Goal: Information Seeking & Learning: Learn about a topic

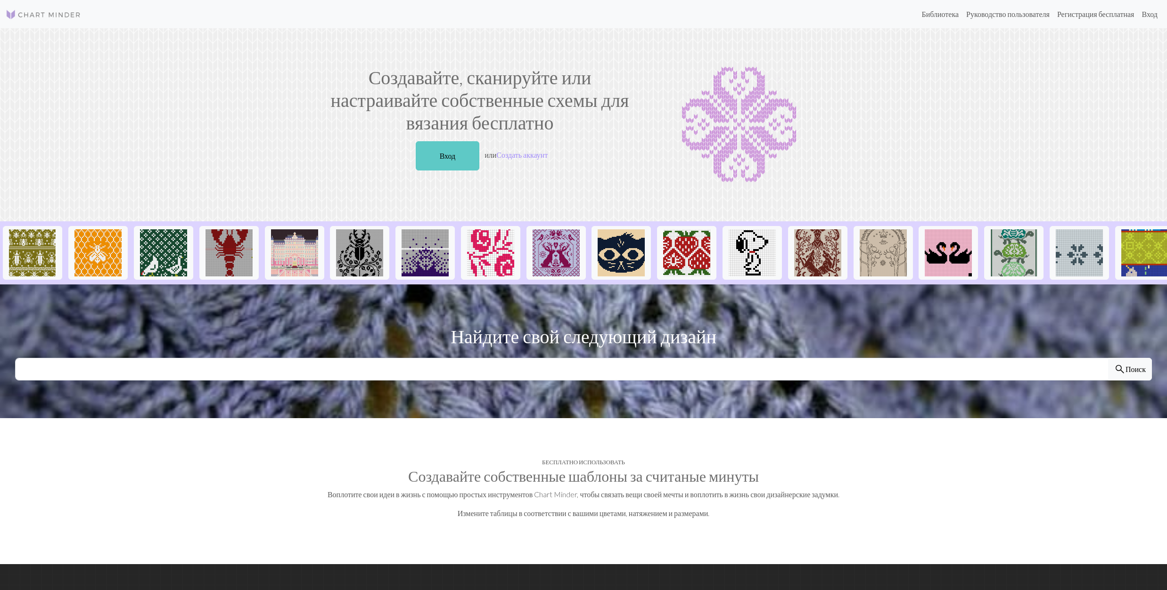
click at [453, 153] on link "Вход" at bounding box center [448, 155] width 64 height 29
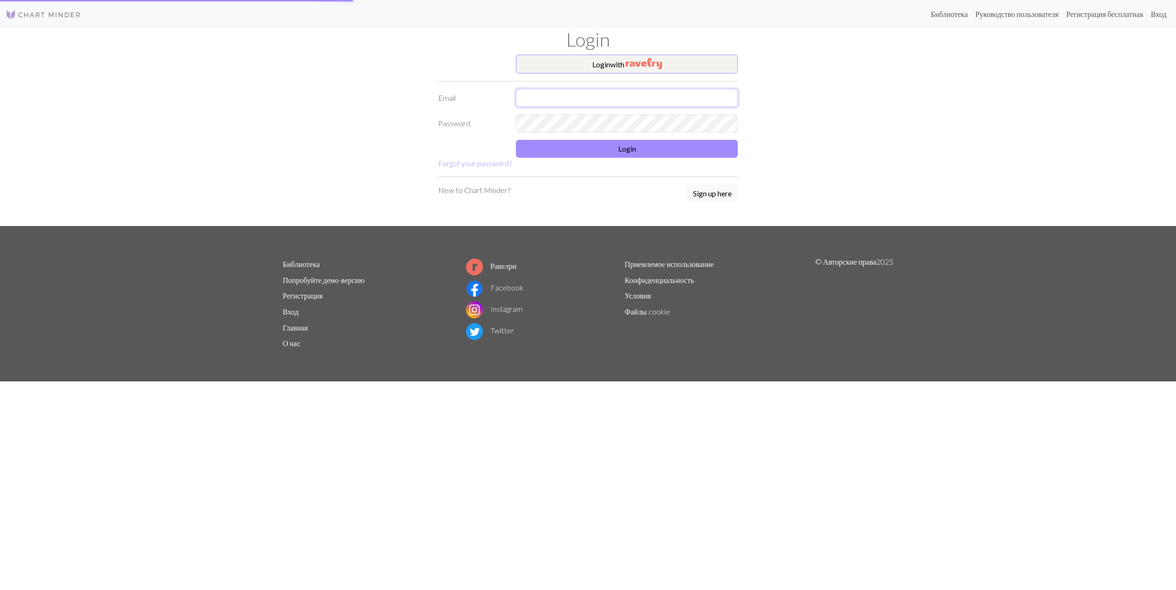
type input "[EMAIL_ADDRESS][DOMAIN_NAME]"
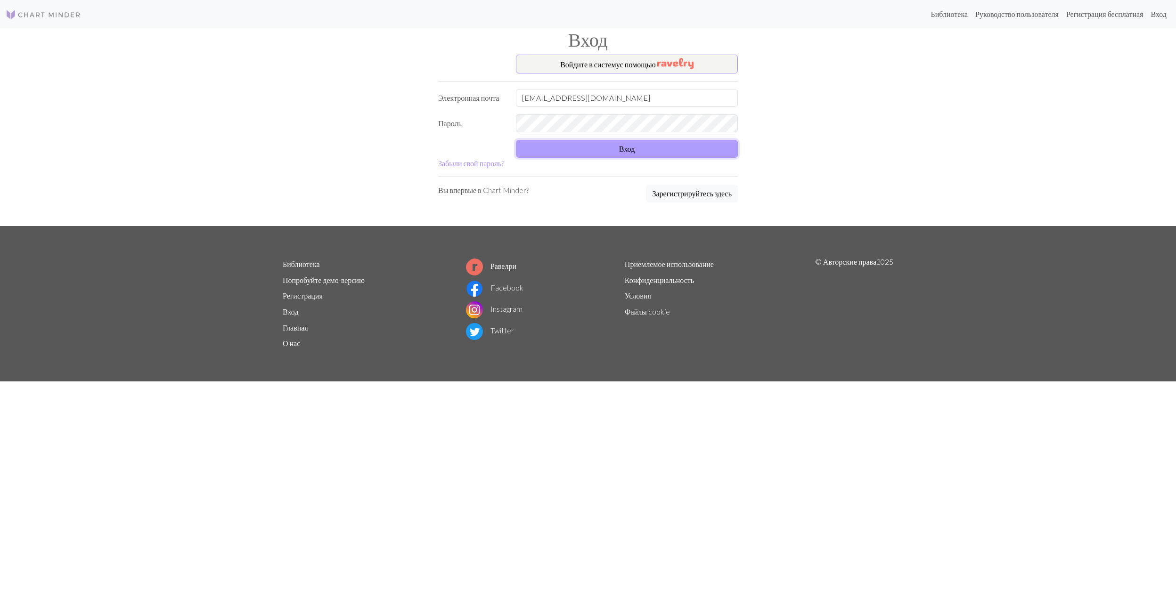
click at [622, 157] on button "Вход" at bounding box center [627, 149] width 222 height 18
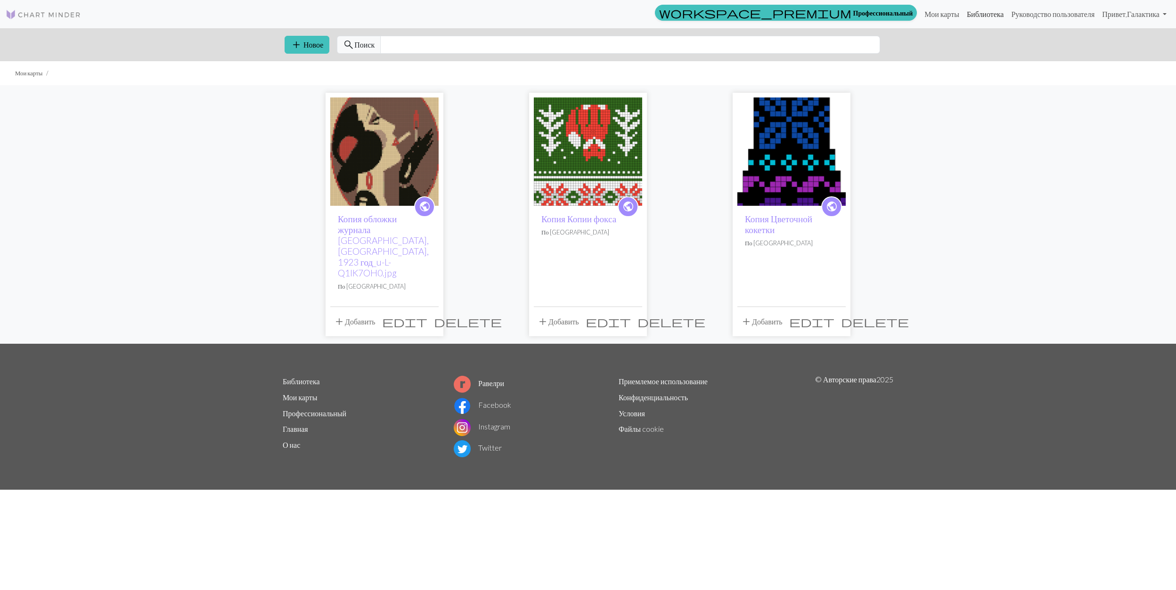
click at [969, 14] on link "Библиотека" at bounding box center [985, 14] width 45 height 19
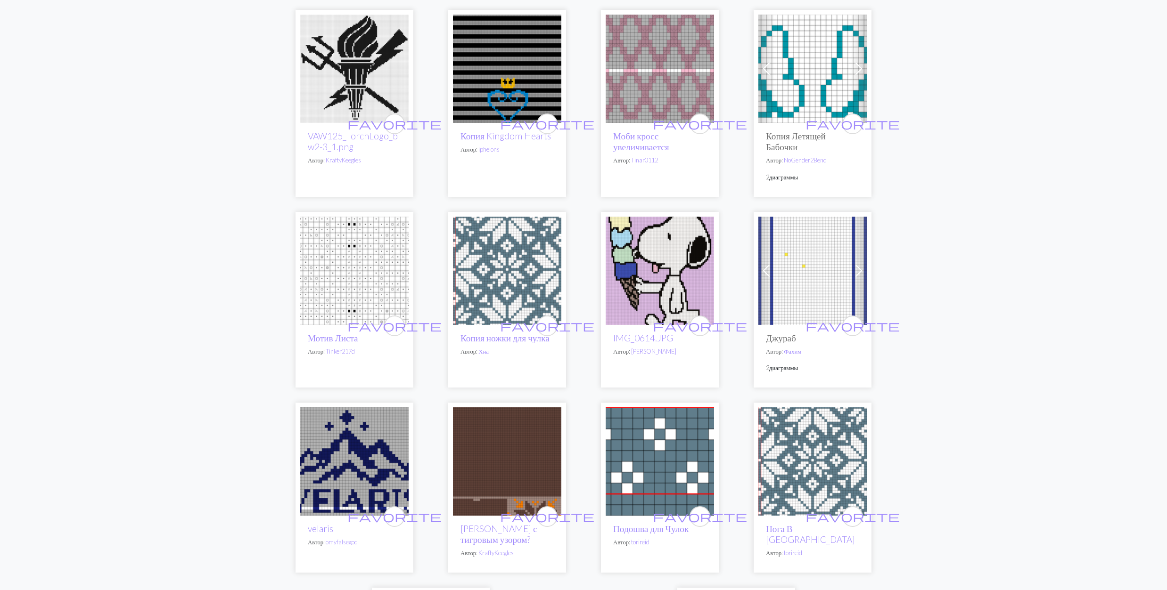
scroll to position [1885, 0]
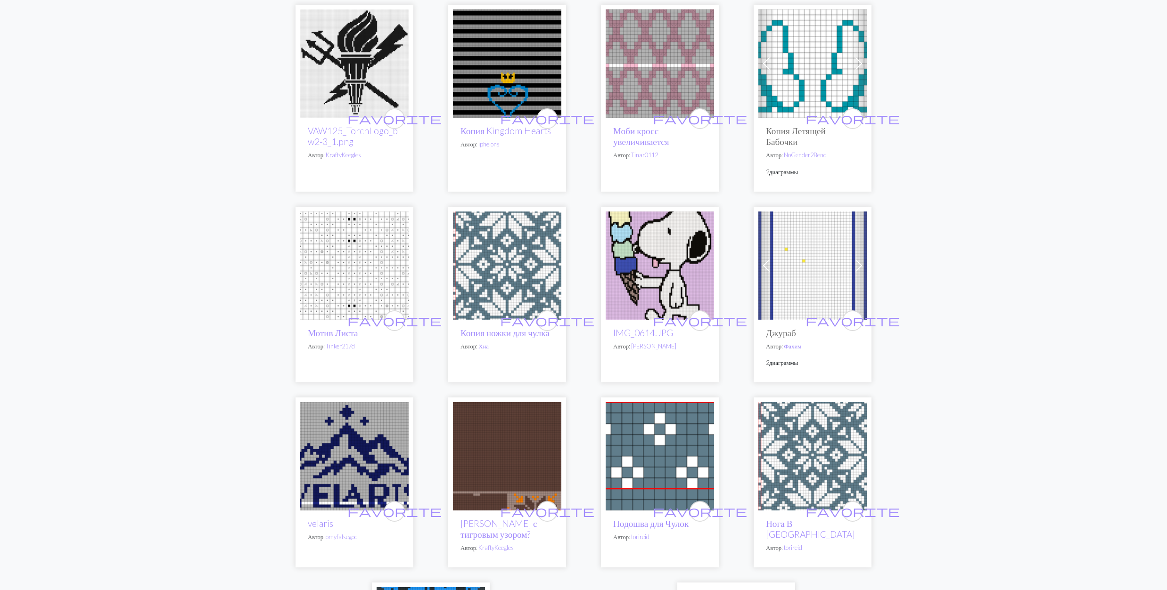
click at [818, 499] on img at bounding box center [812, 456] width 108 height 108
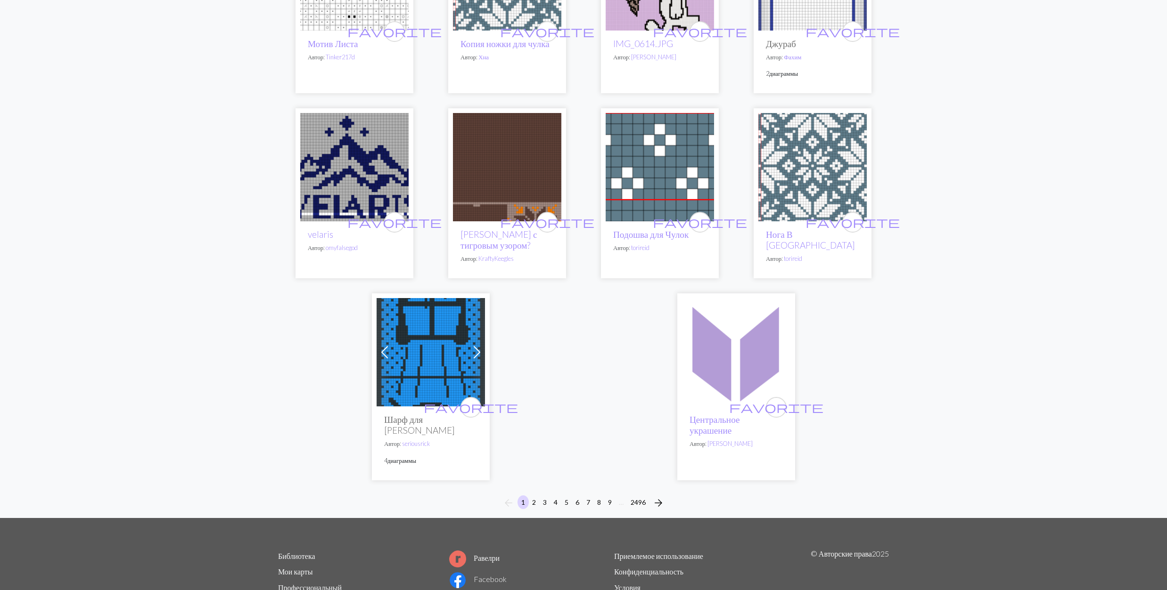
scroll to position [2279, 0]
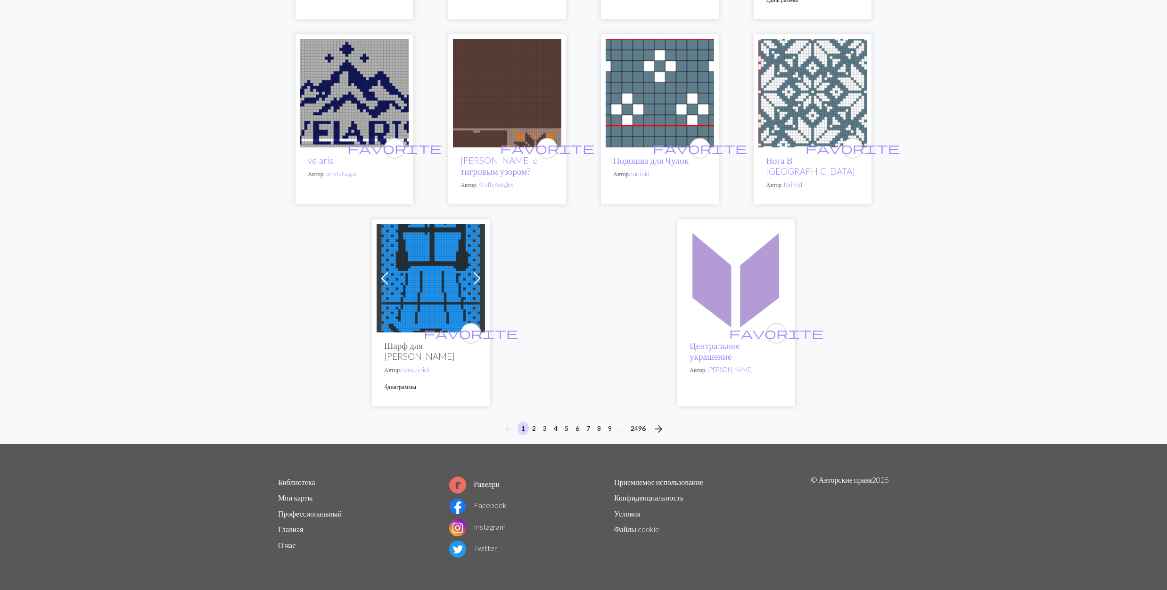
click at [442, 286] on img at bounding box center [430, 278] width 108 height 108
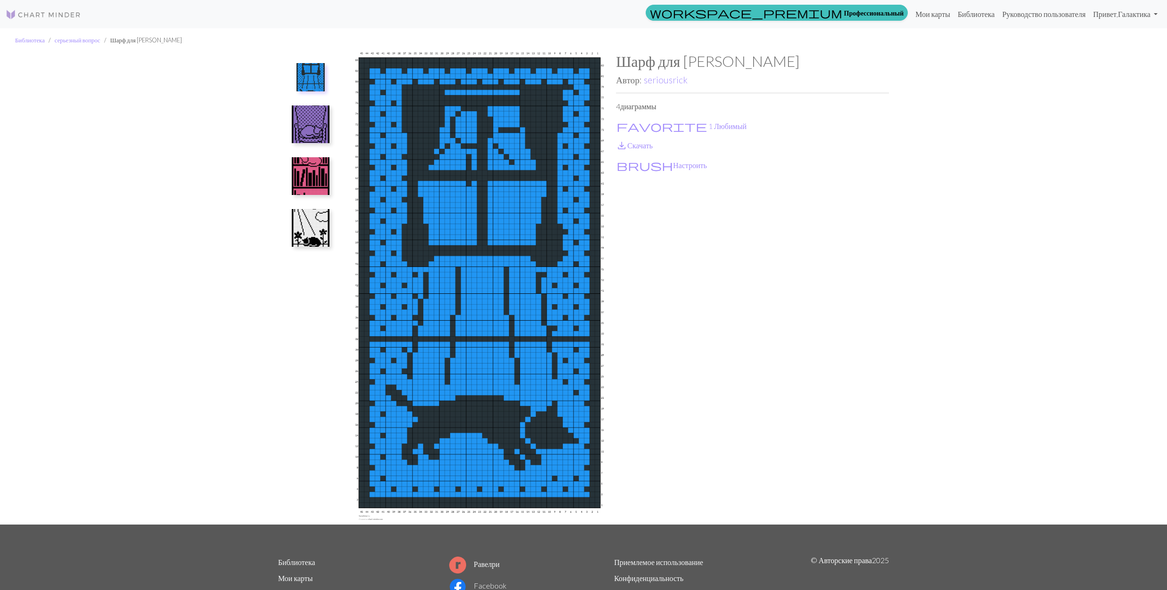
click at [308, 232] on img at bounding box center [311, 228] width 38 height 38
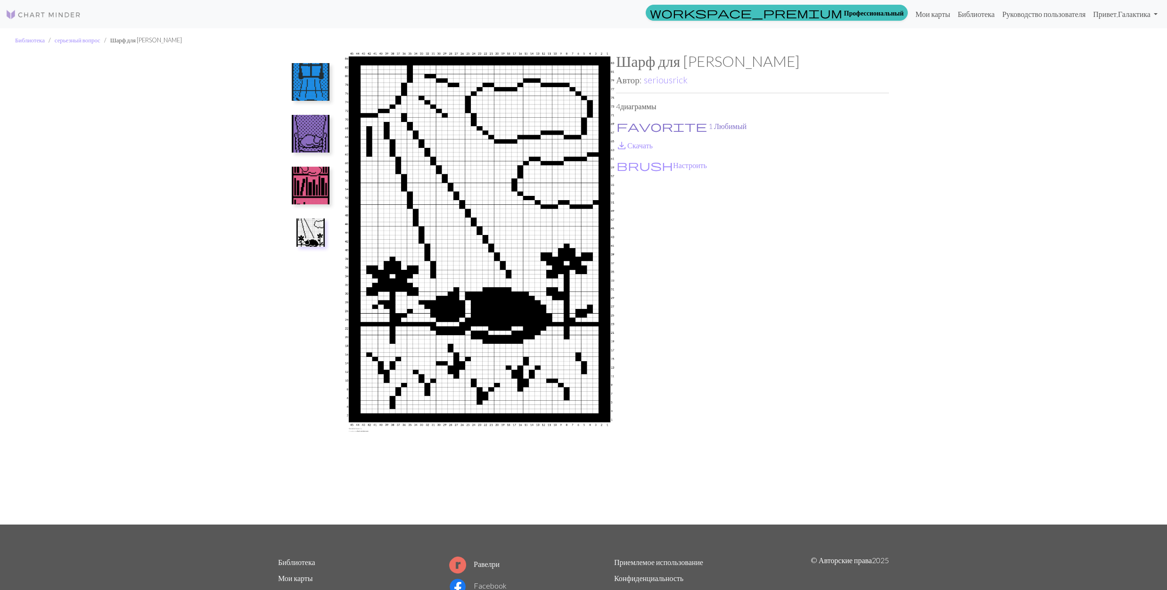
click at [622, 125] on span "favorite" at bounding box center [661, 126] width 90 height 13
click at [633, 146] on link "save_alt Скачать" at bounding box center [634, 145] width 37 height 9
click at [308, 188] on img at bounding box center [311, 186] width 38 height 38
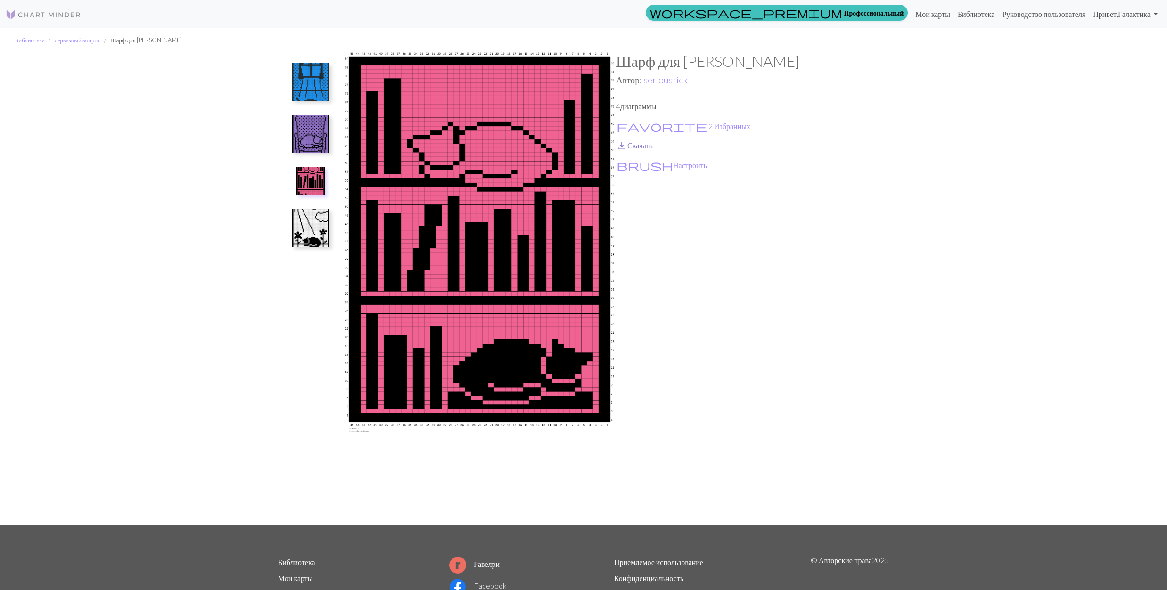
click at [630, 142] on link "save_alt Скачать" at bounding box center [634, 145] width 37 height 9
click at [306, 135] on img at bounding box center [311, 134] width 38 height 38
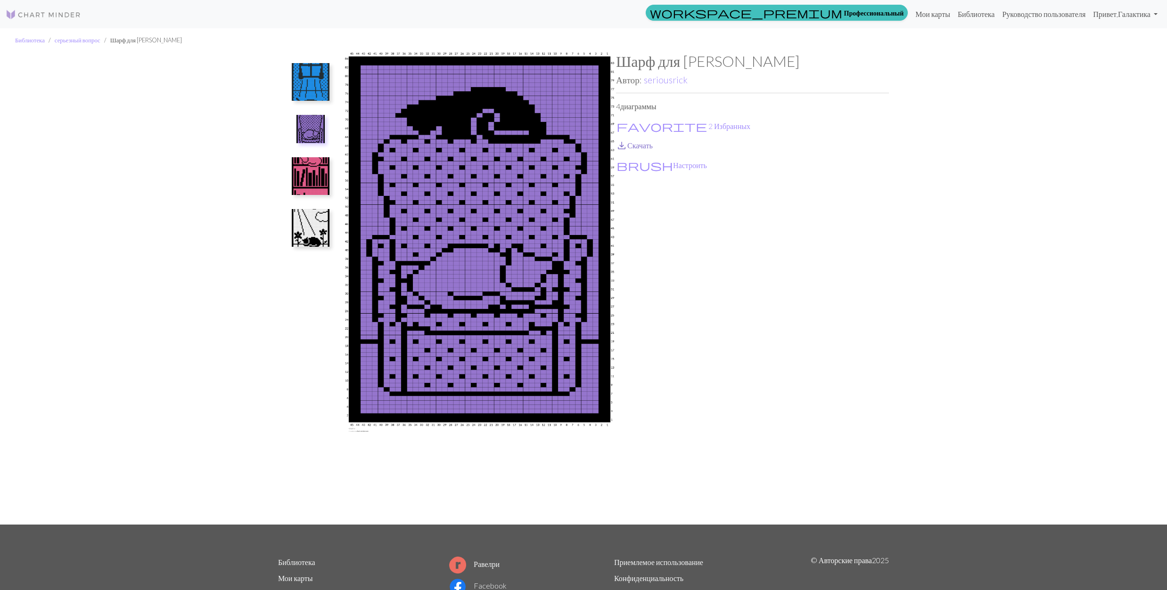
click at [619, 140] on span "save_alt" at bounding box center [621, 145] width 11 height 13
click at [306, 89] on img at bounding box center [311, 82] width 38 height 38
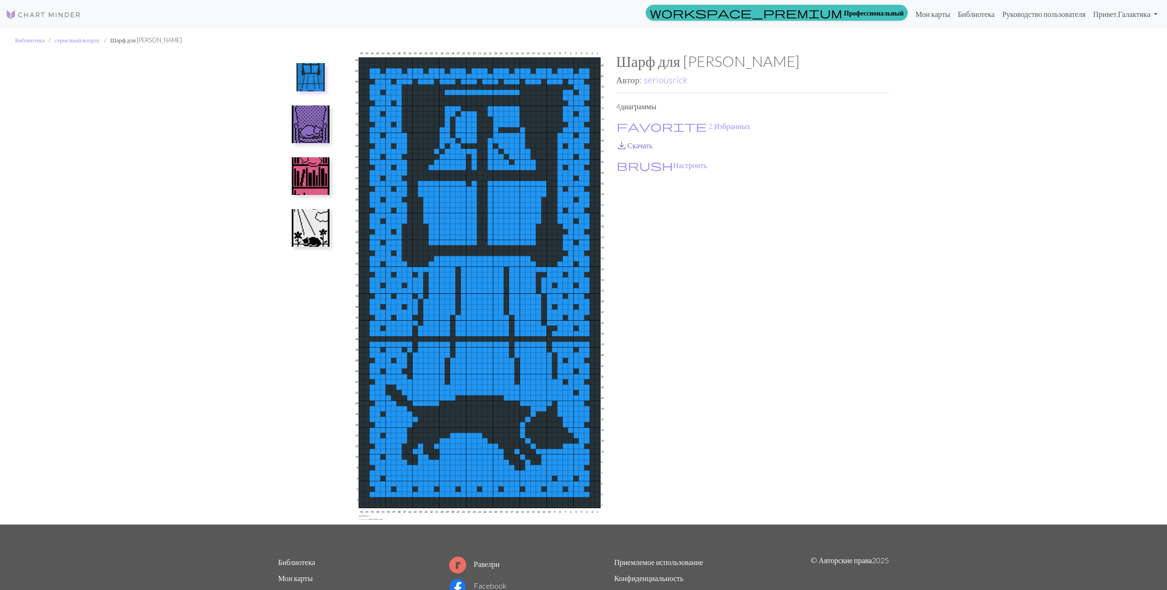
click at [621, 144] on span "save_alt" at bounding box center [621, 145] width 11 height 13
click at [660, 76] on link "seriousrick" at bounding box center [666, 79] width 44 height 11
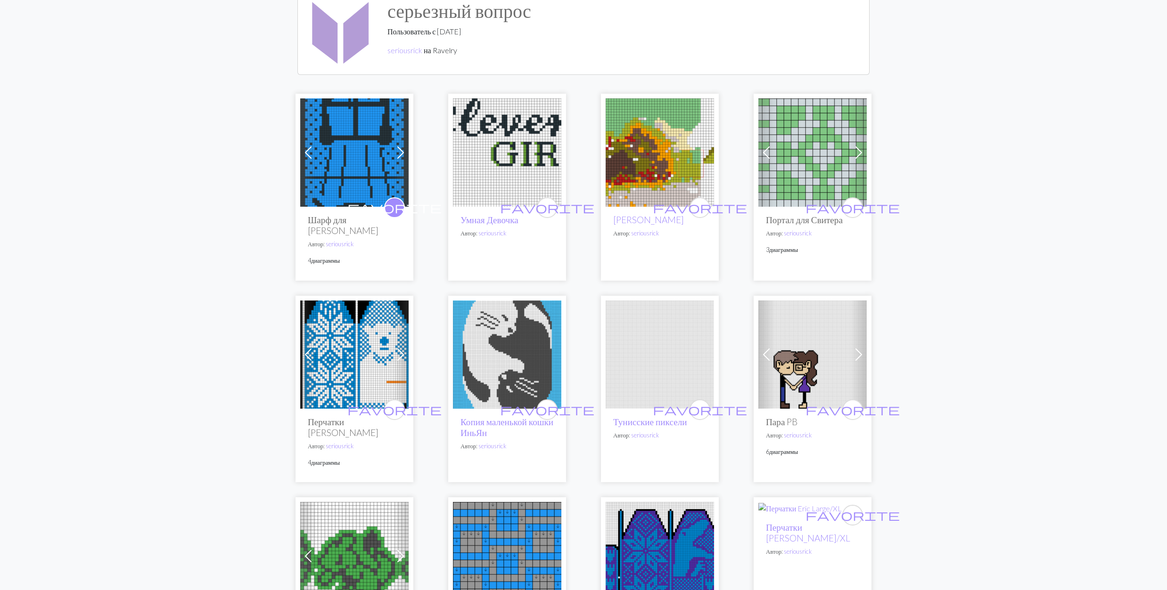
scroll to position [188, 0]
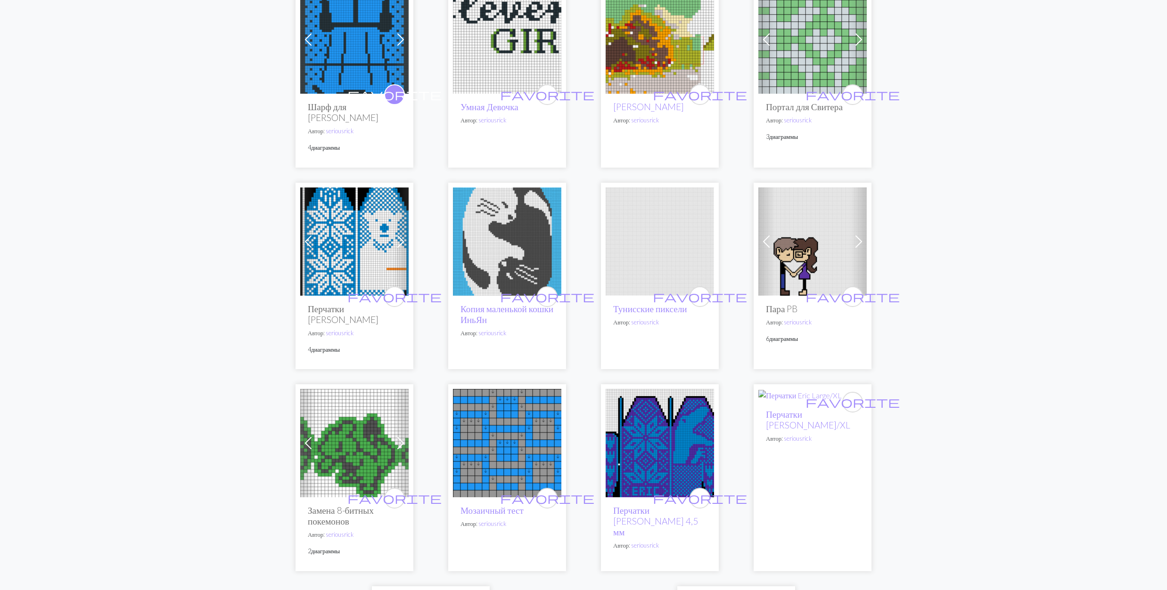
click at [508, 221] on img at bounding box center [507, 242] width 108 height 108
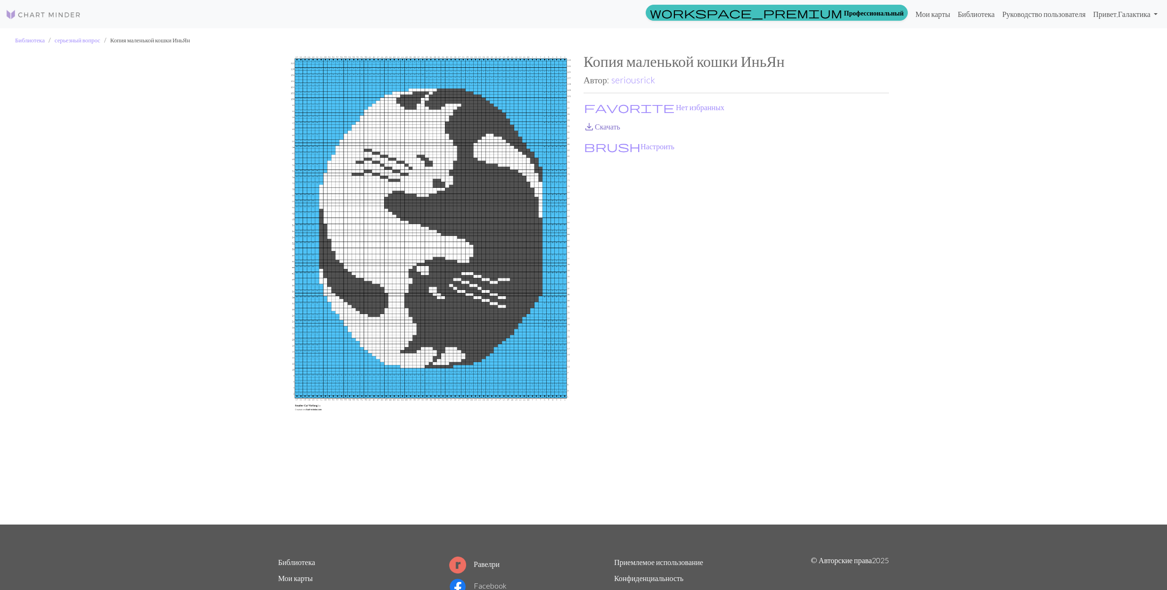
click at [598, 125] on link "save_alt Скачать" at bounding box center [601, 126] width 37 height 9
click at [608, 108] on button "favorite Нет избранных" at bounding box center [653, 107] width 141 height 12
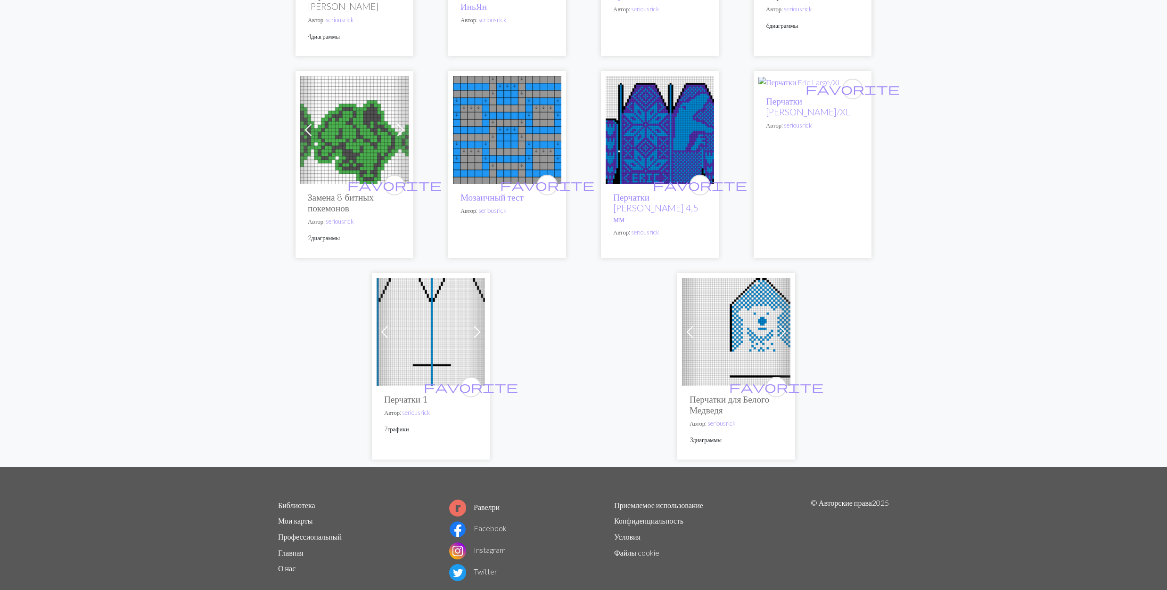
scroll to position [502, 0]
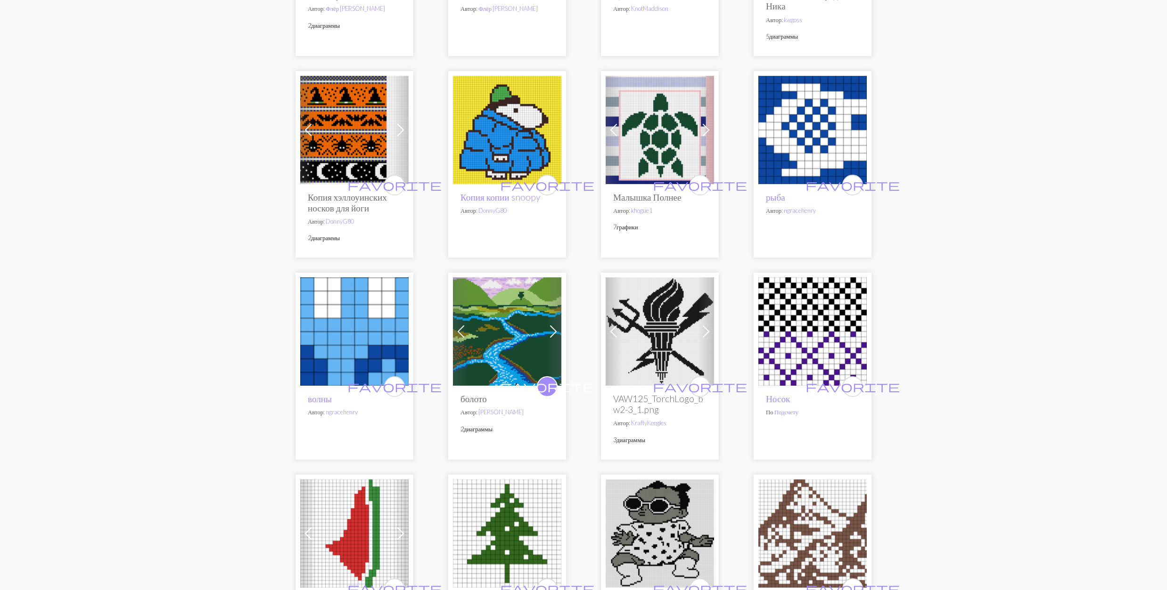
scroll to position [440, 0]
click at [773, 144] on img at bounding box center [812, 129] width 108 height 108
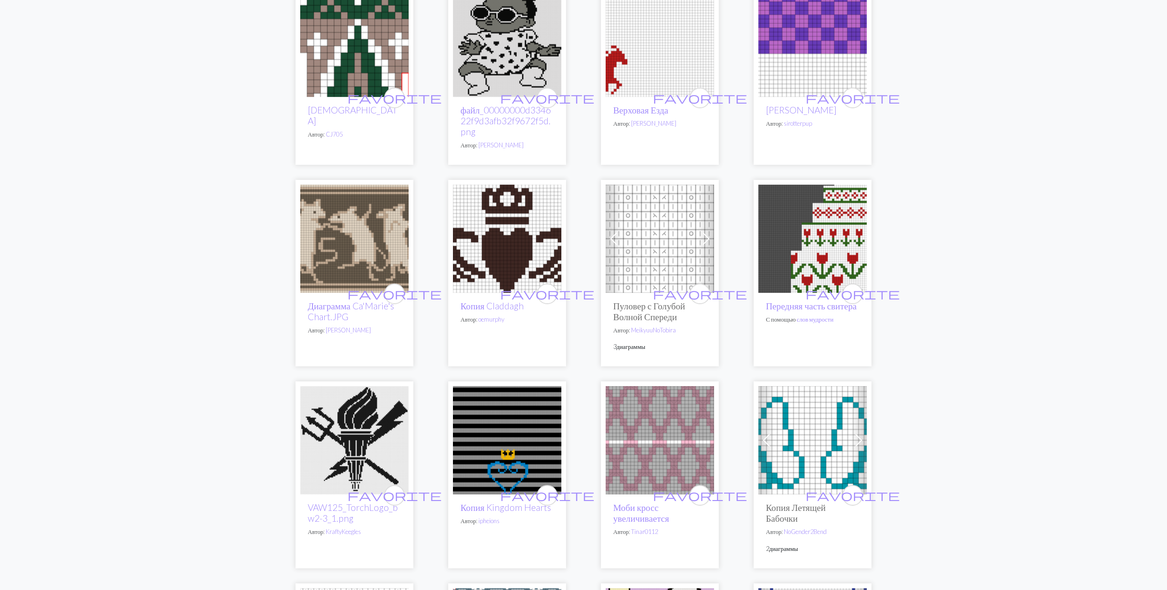
scroll to position [1633, 0]
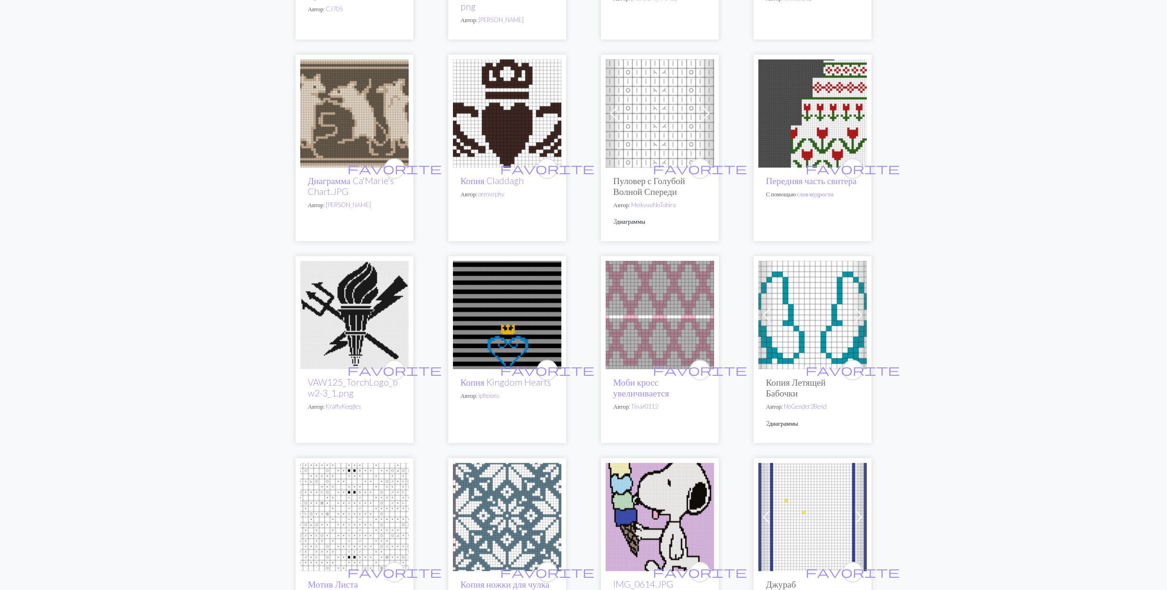
click at [807, 151] on img at bounding box center [812, 113] width 108 height 108
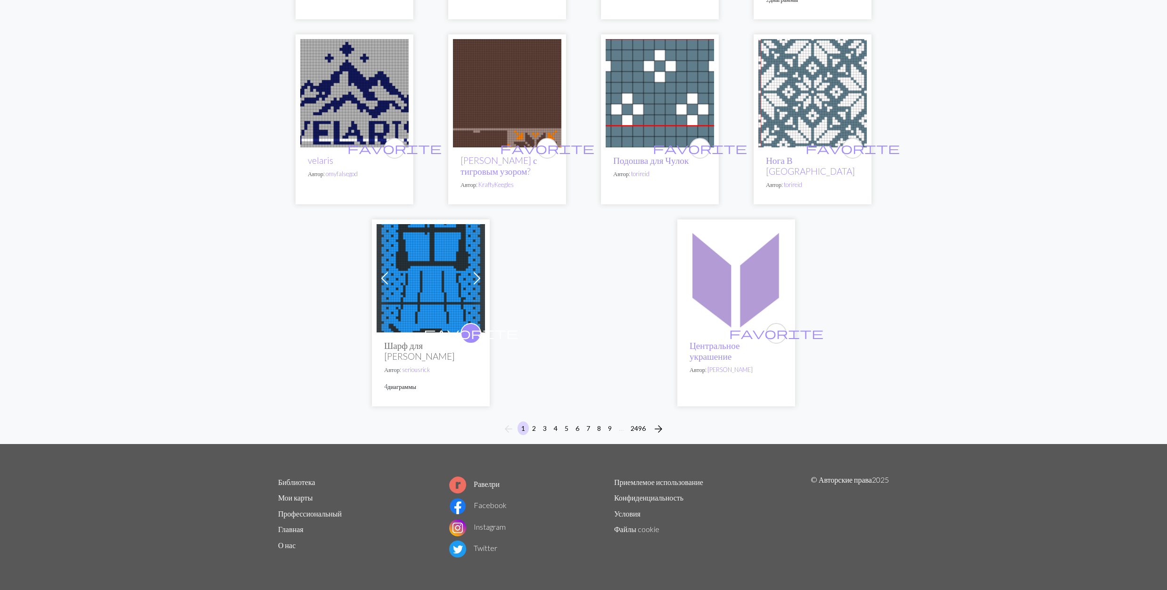
scroll to position [2262, 0]
click at [535, 435] on button "2" at bounding box center [533, 429] width 11 height 14
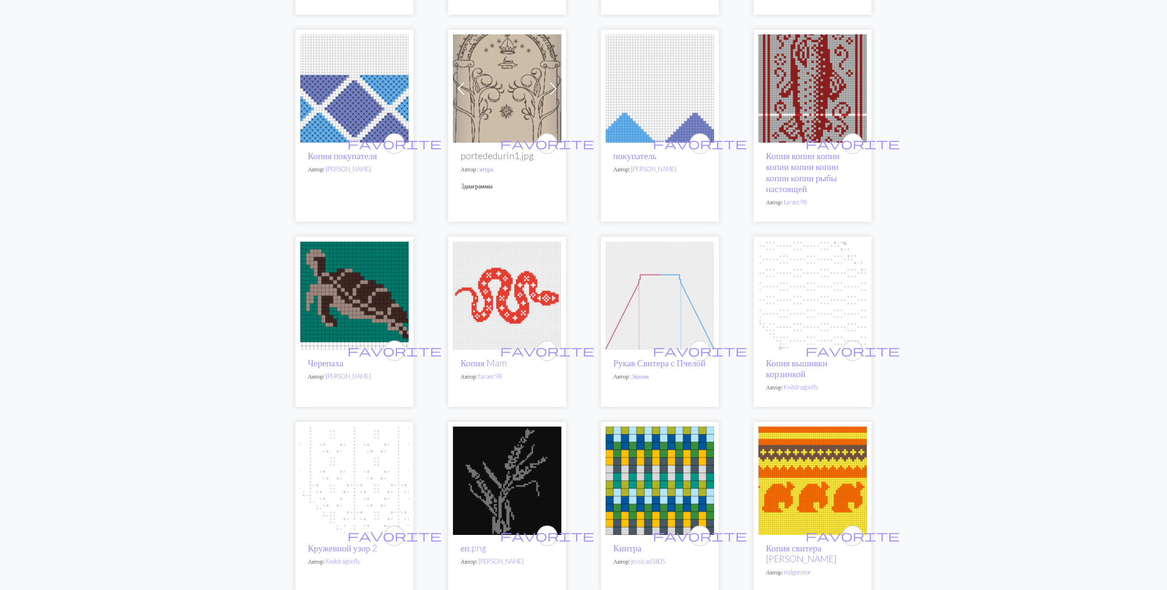
scroll to position [1068, 0]
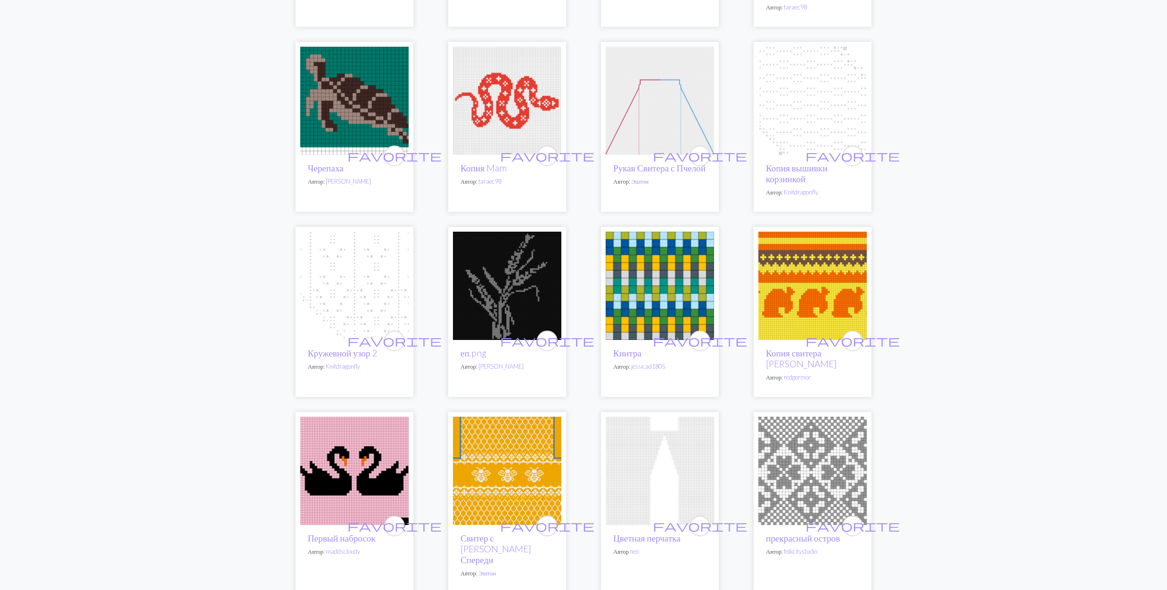
click at [343, 105] on img at bounding box center [354, 101] width 108 height 108
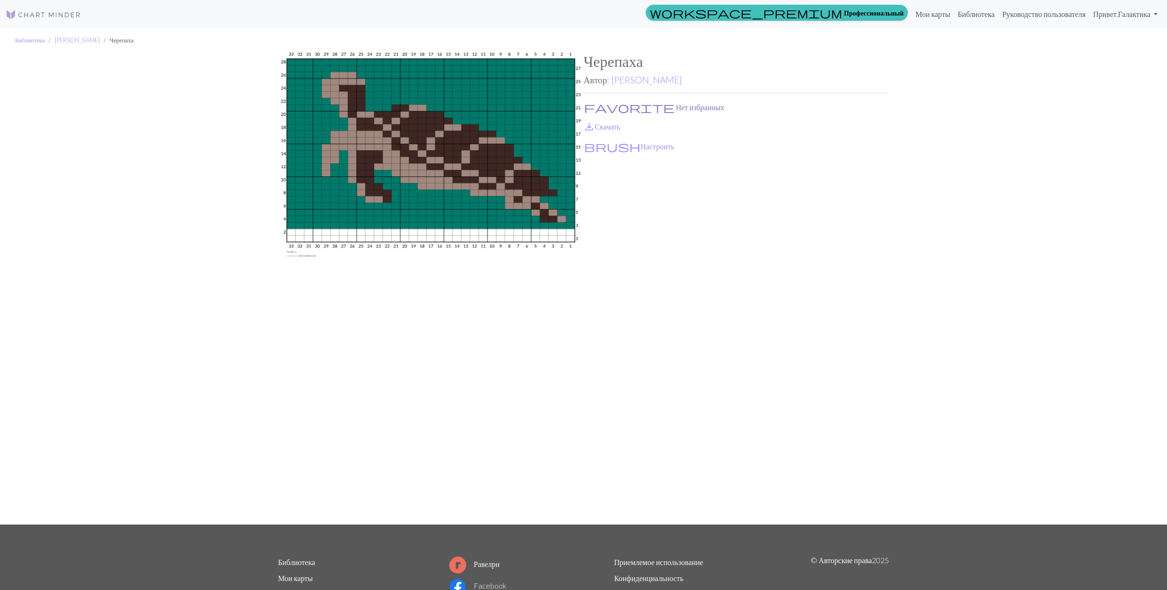
click at [601, 105] on button "favorite Нет избранных" at bounding box center [653, 107] width 141 height 12
click at [598, 126] on link "save_alt Скачать" at bounding box center [601, 126] width 37 height 9
click at [628, 80] on link "[PERSON_NAME]" at bounding box center [646, 79] width 71 height 11
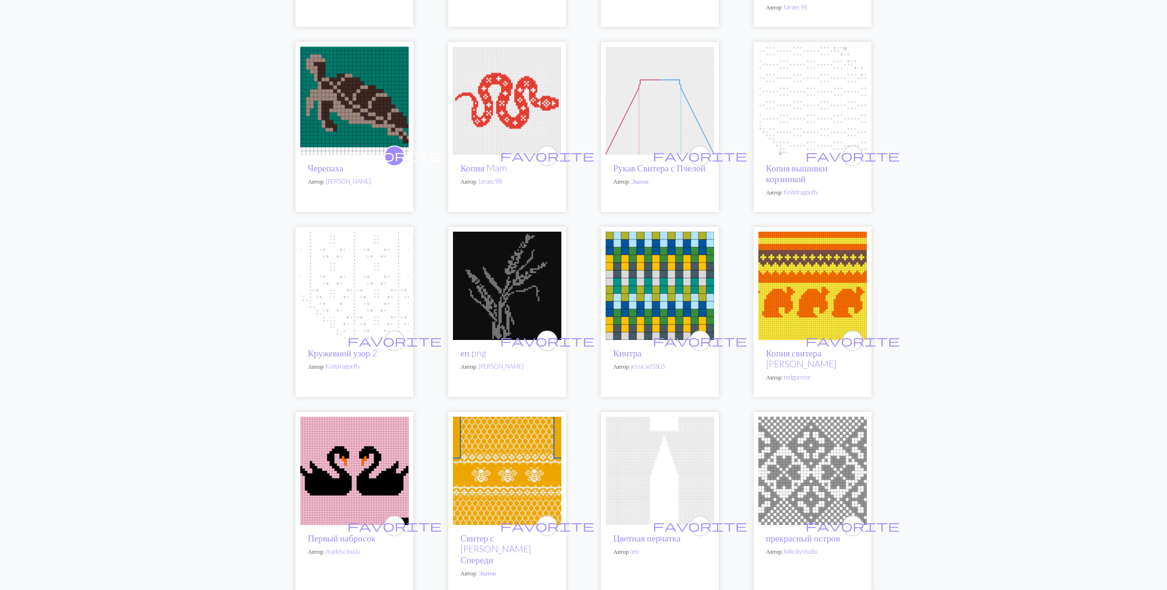
scroll to position [1319, 0]
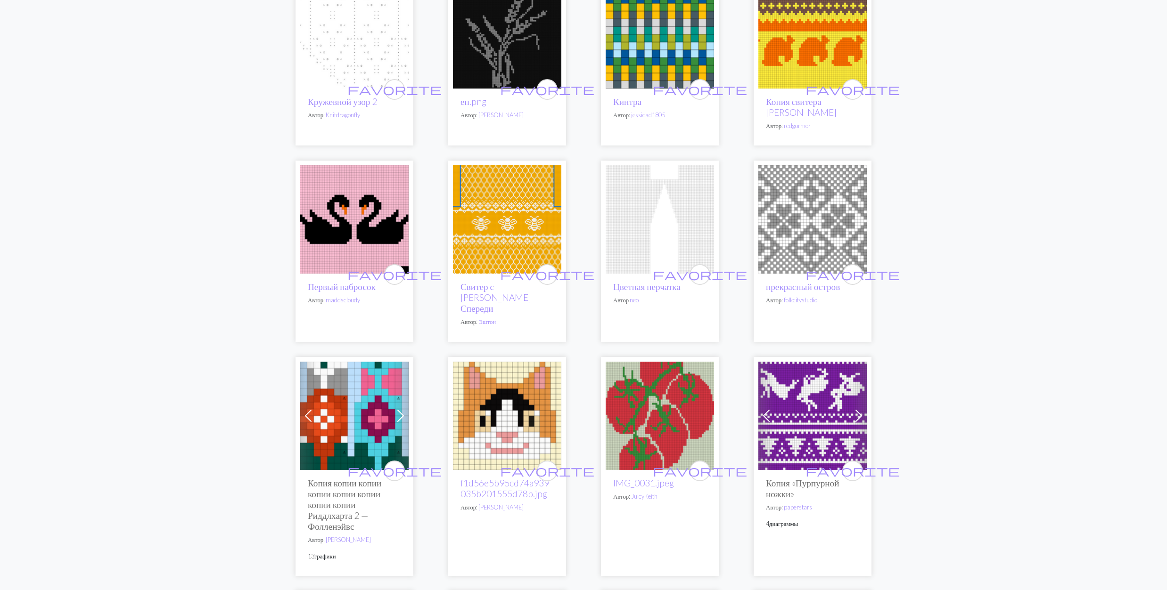
click at [811, 236] on img at bounding box center [812, 219] width 108 height 108
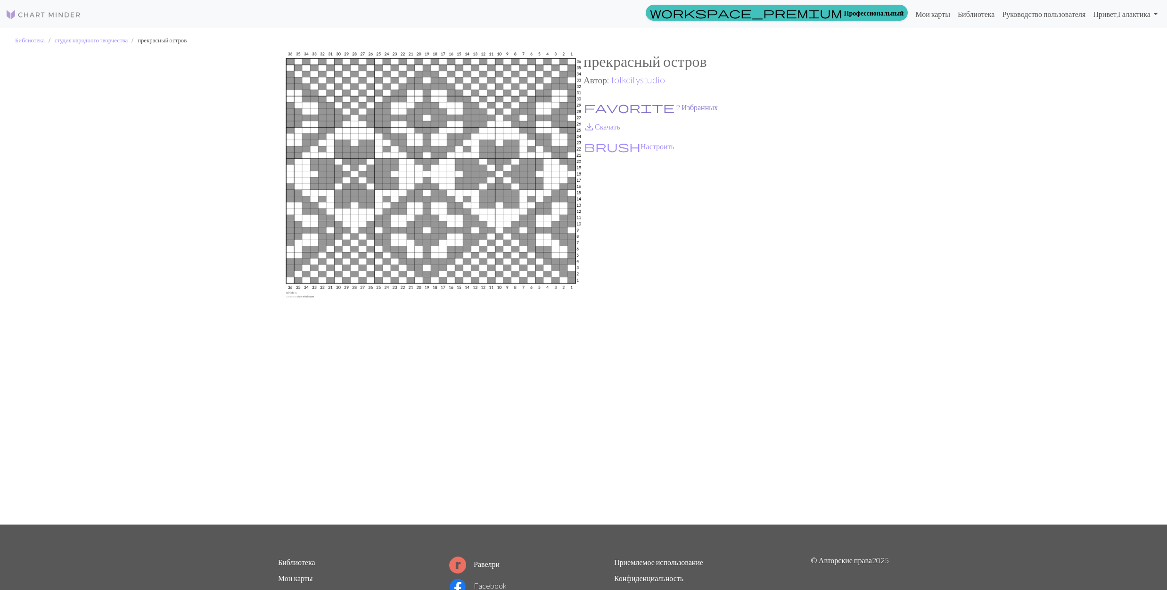
click at [592, 102] on span "favorite" at bounding box center [629, 107] width 90 height 13
click at [609, 127] on link "save_alt Скачать" at bounding box center [601, 126] width 37 height 9
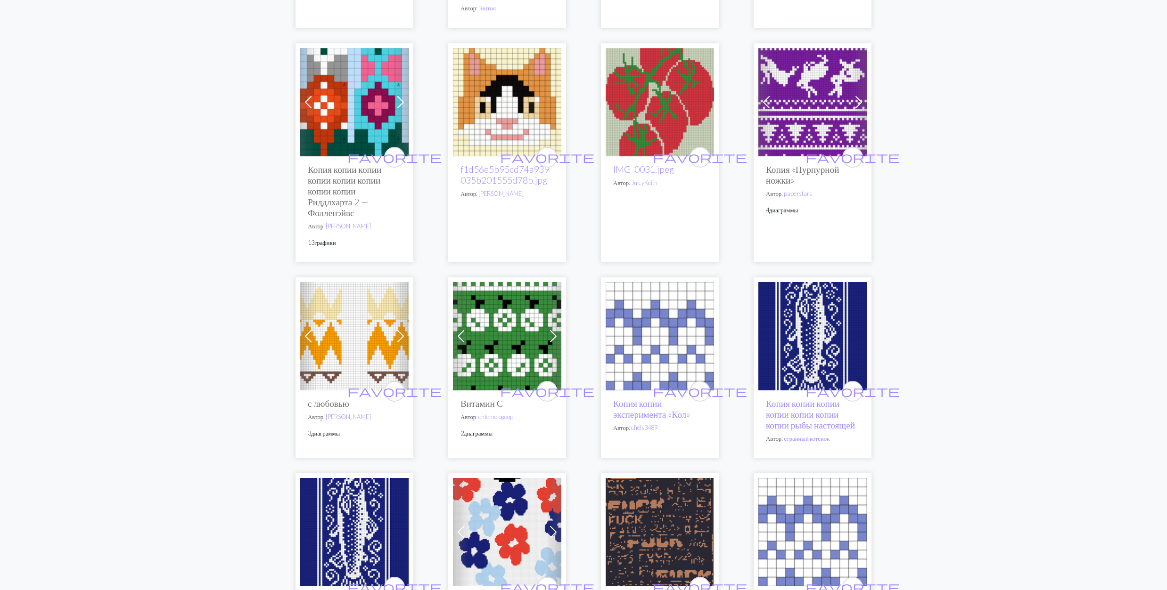
scroll to position [1822, 0]
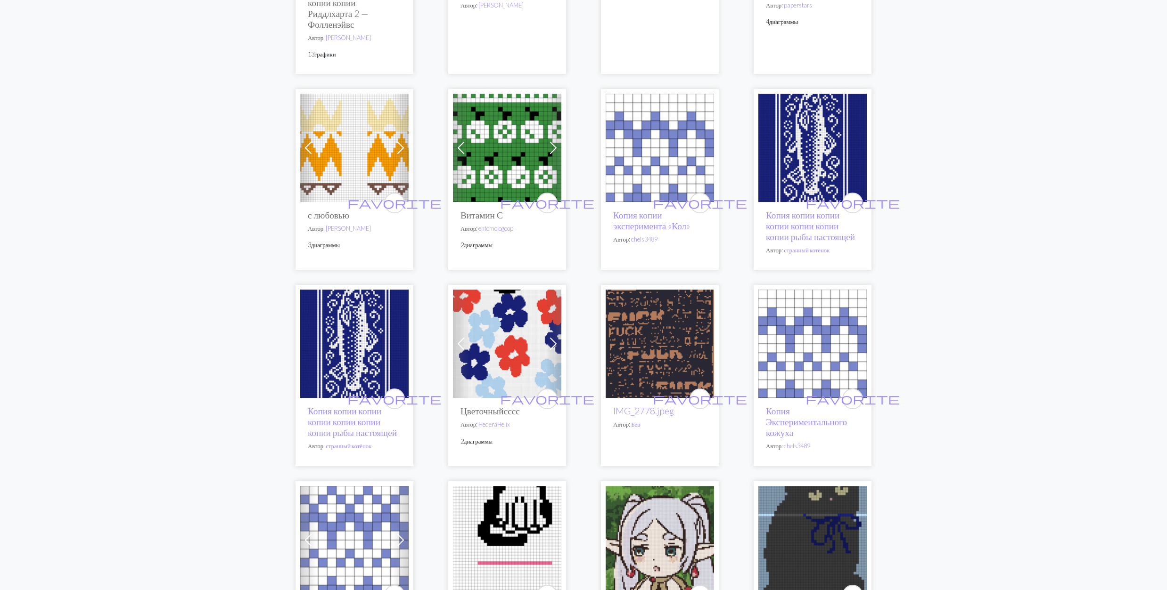
click at [509, 157] on img at bounding box center [507, 148] width 108 height 108
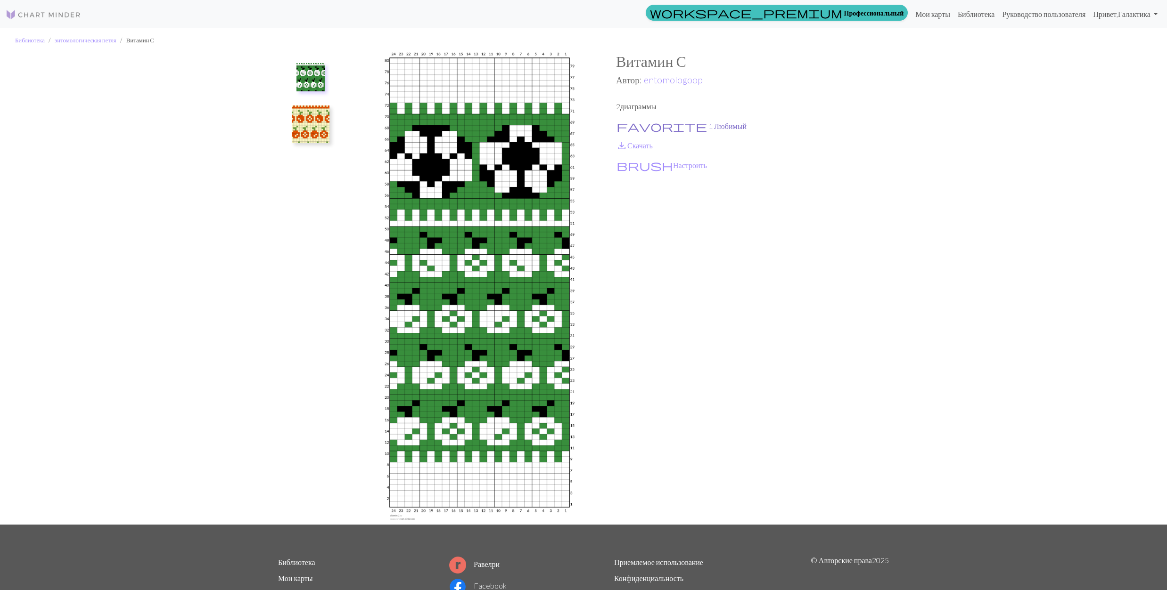
click at [624, 121] on span "favorite" at bounding box center [661, 126] width 90 height 13
click at [628, 144] on link "save_alt Скачать" at bounding box center [634, 145] width 37 height 9
click at [303, 128] on img at bounding box center [311, 125] width 38 height 38
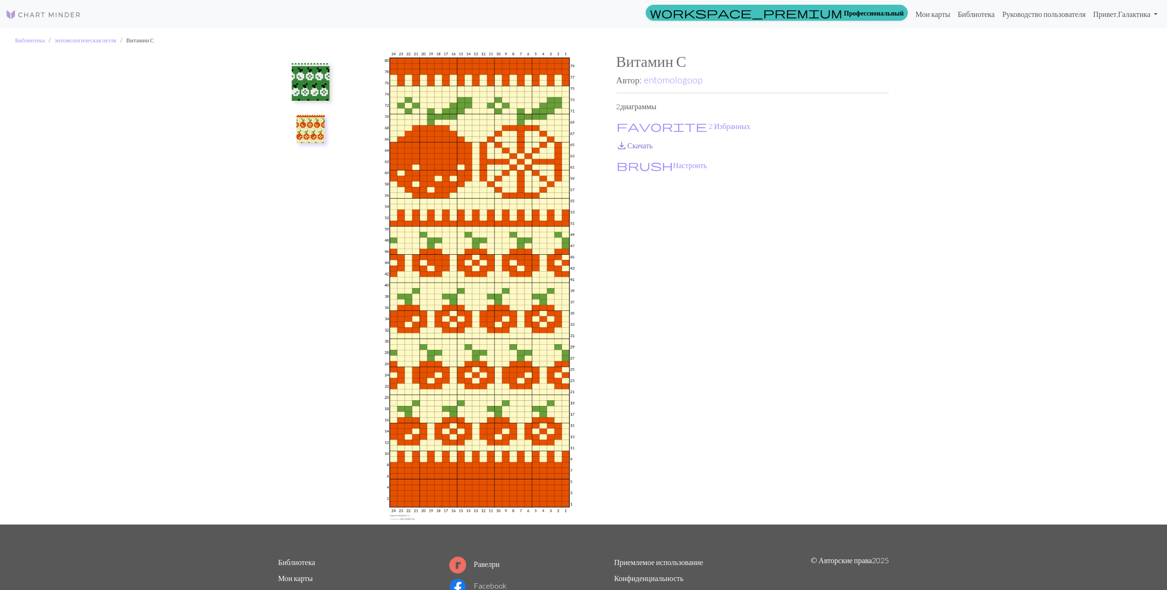
click at [625, 146] on span "save_alt" at bounding box center [621, 145] width 11 height 13
click at [656, 78] on link "entomologoop" at bounding box center [673, 79] width 59 height 11
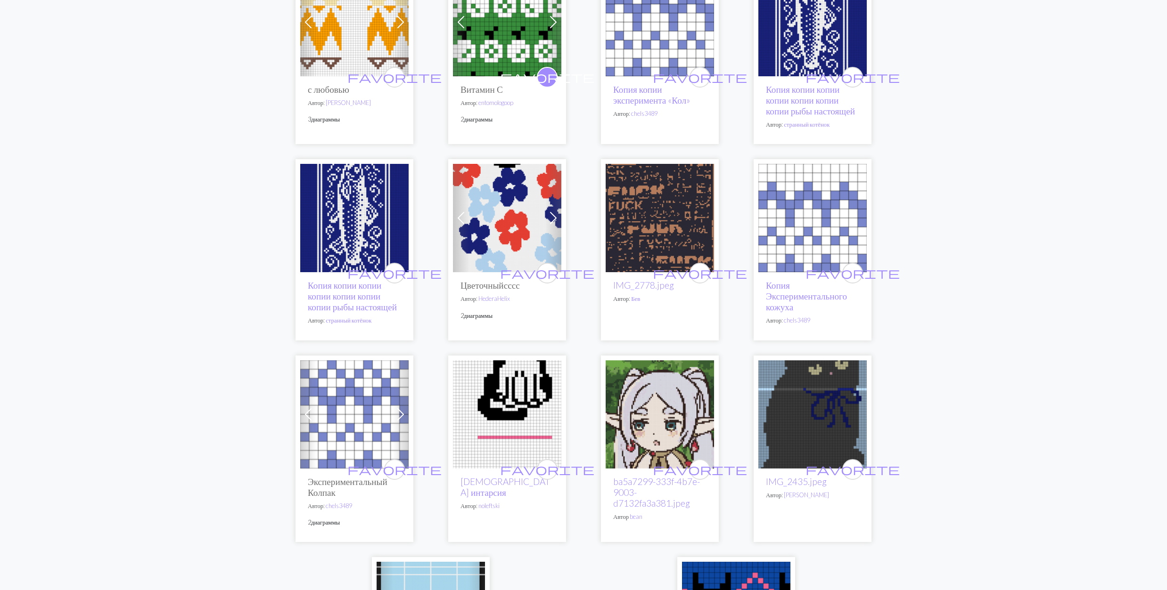
scroll to position [2262, 0]
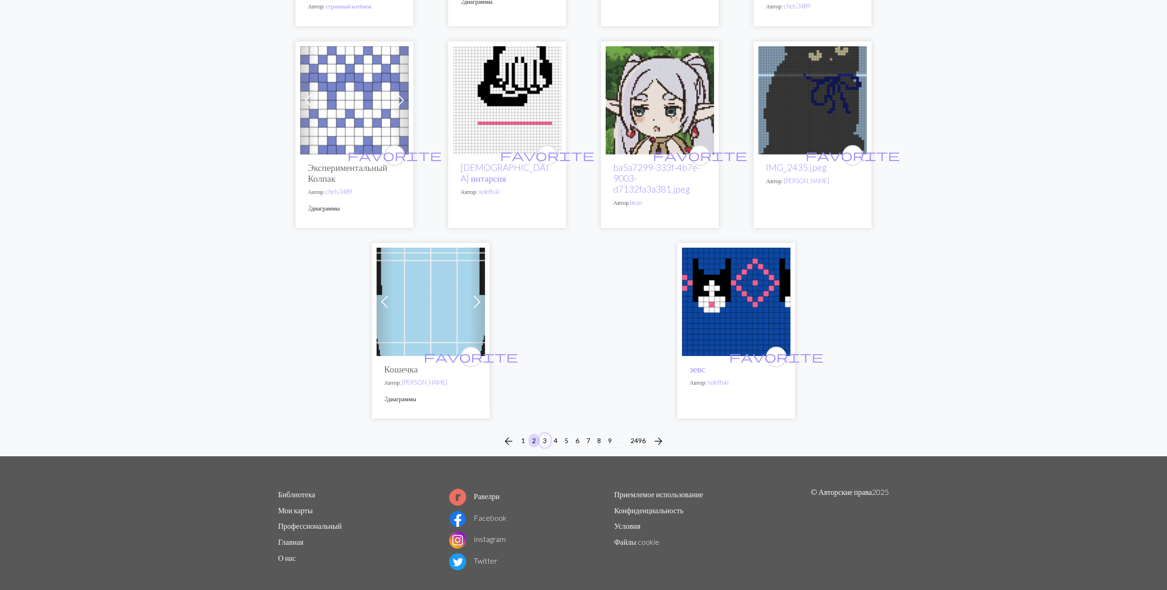
click at [545, 448] on button "3" at bounding box center [544, 441] width 11 height 14
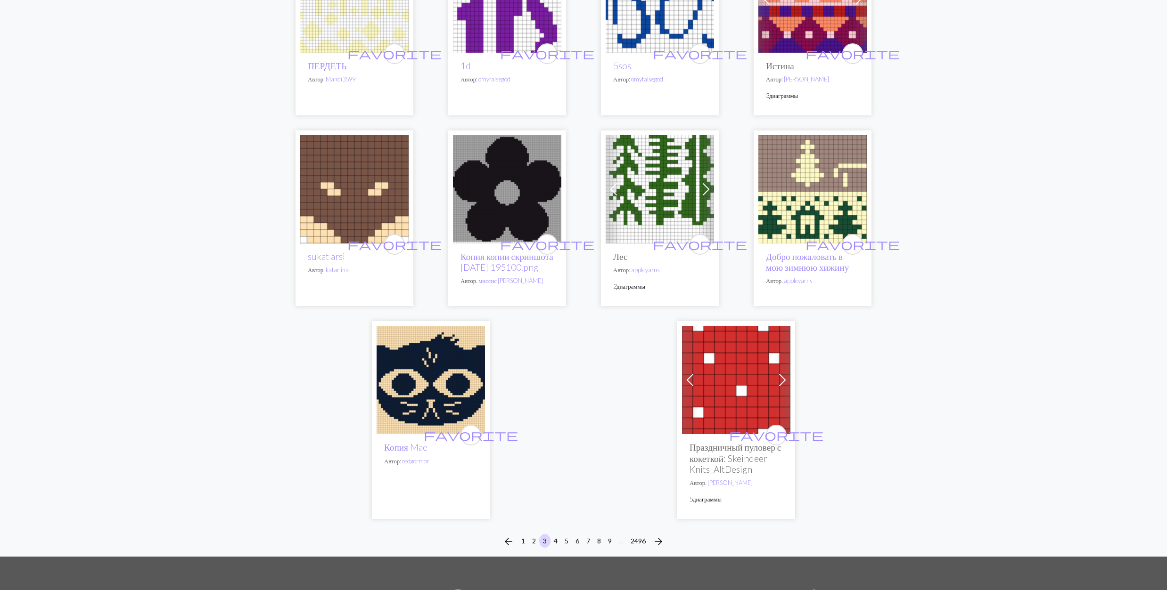
scroll to position [2136, 0]
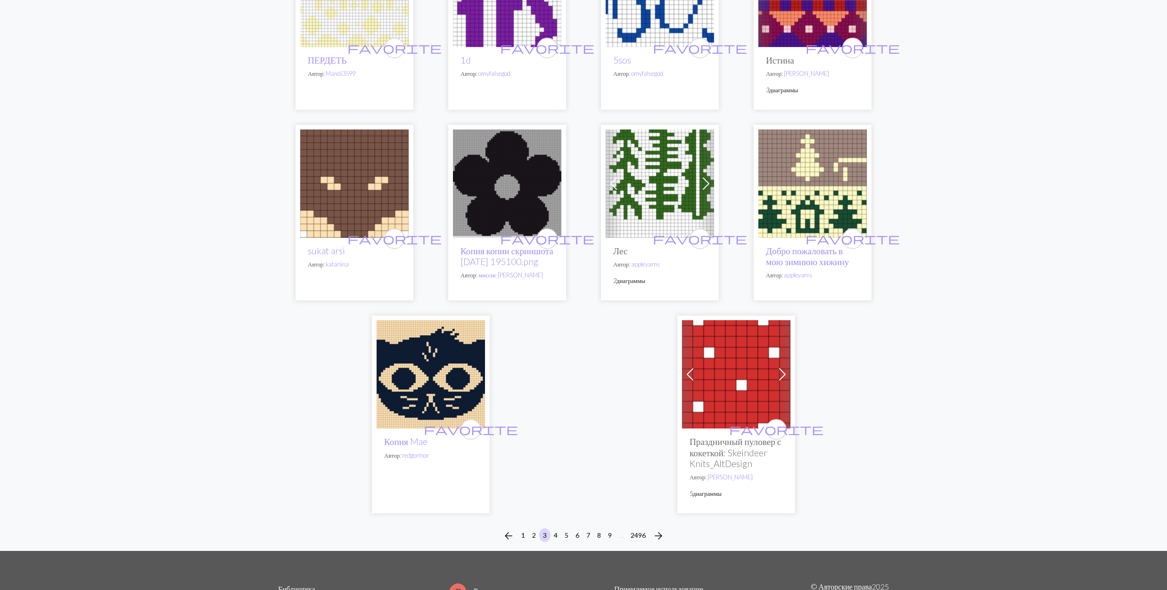
click at [675, 195] on img at bounding box center [659, 184] width 108 height 108
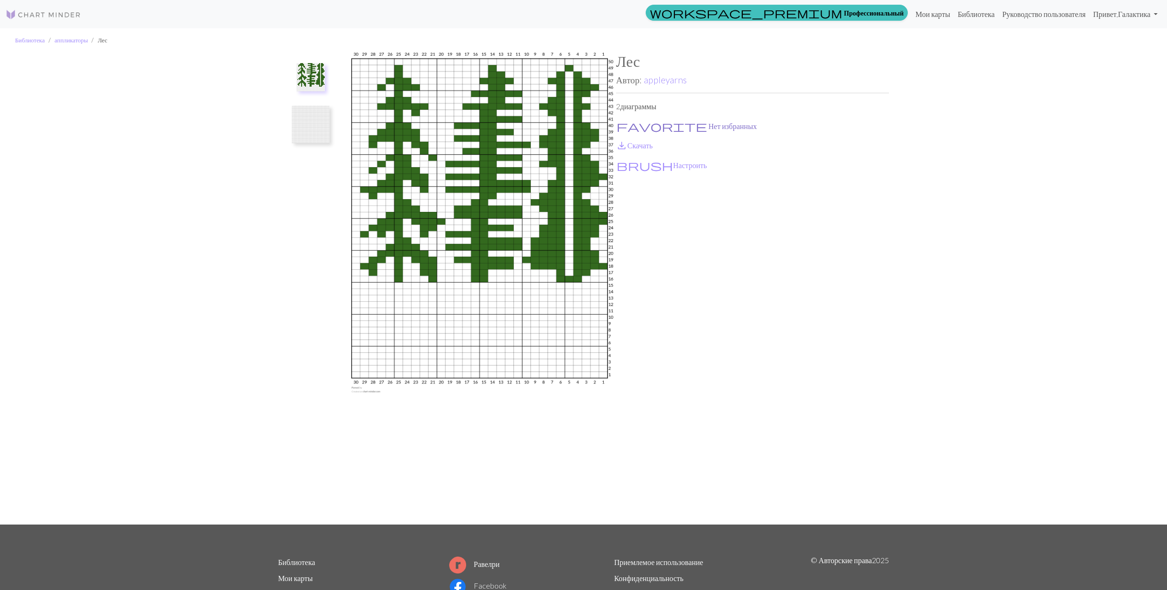
click at [626, 125] on span "favorite" at bounding box center [661, 126] width 90 height 13
click at [621, 146] on span "save_alt" at bounding box center [621, 145] width 11 height 13
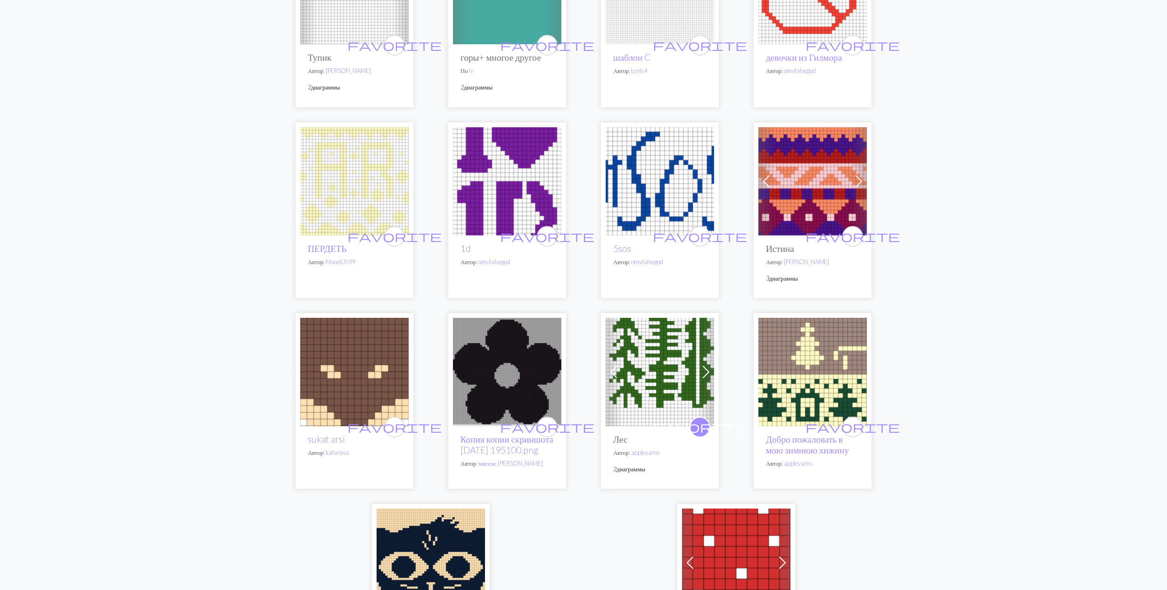
scroll to position [2249, 0]
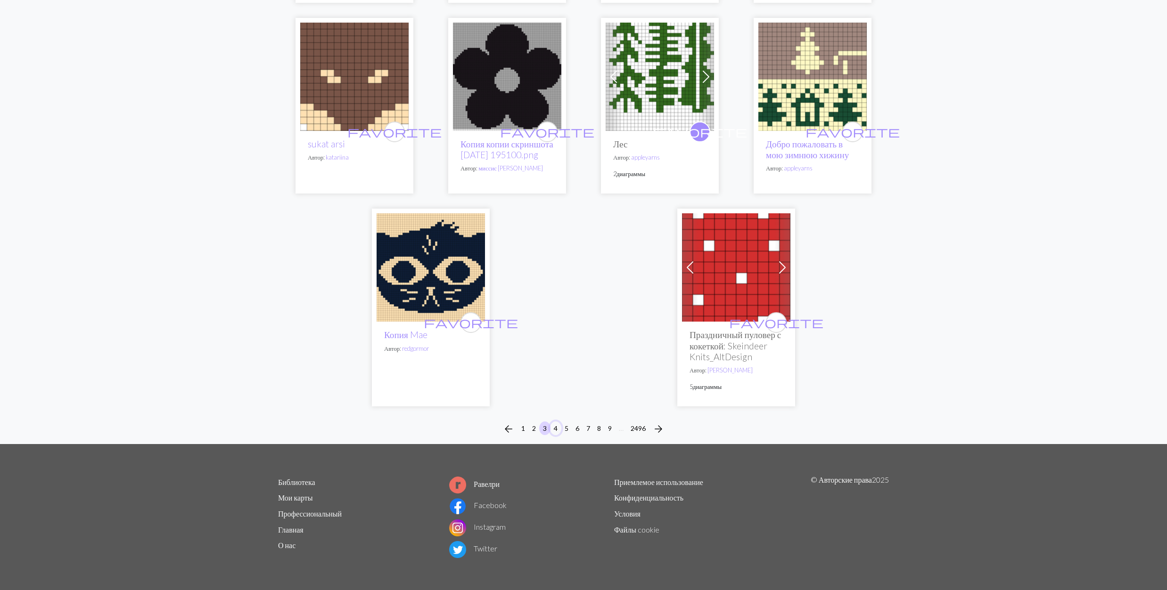
click at [556, 426] on button "4" at bounding box center [555, 429] width 11 height 14
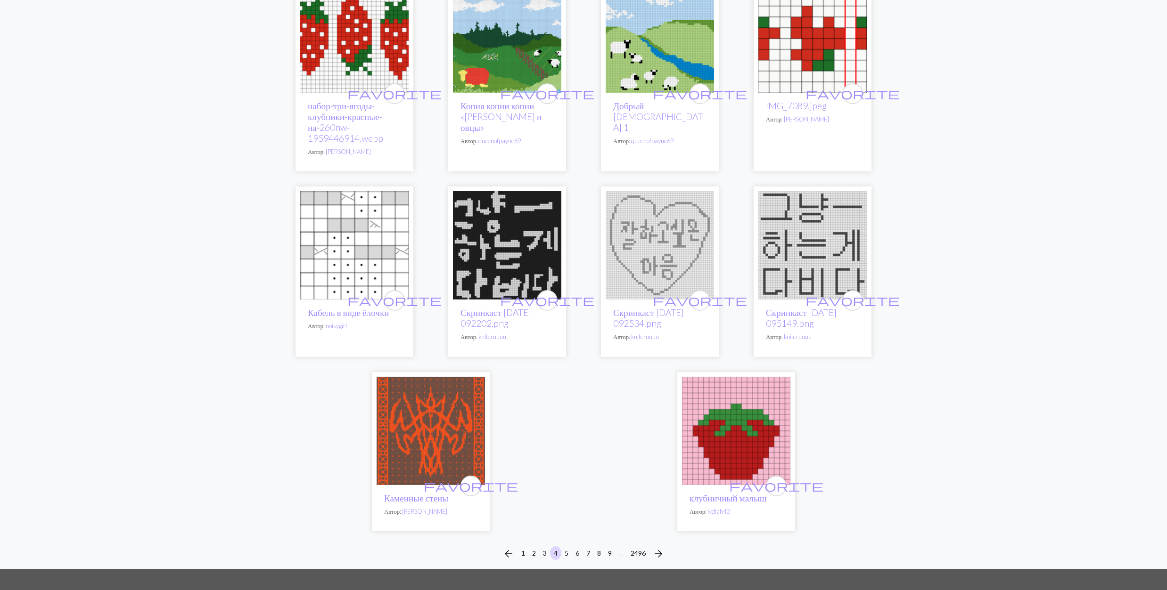
scroll to position [2243, 0]
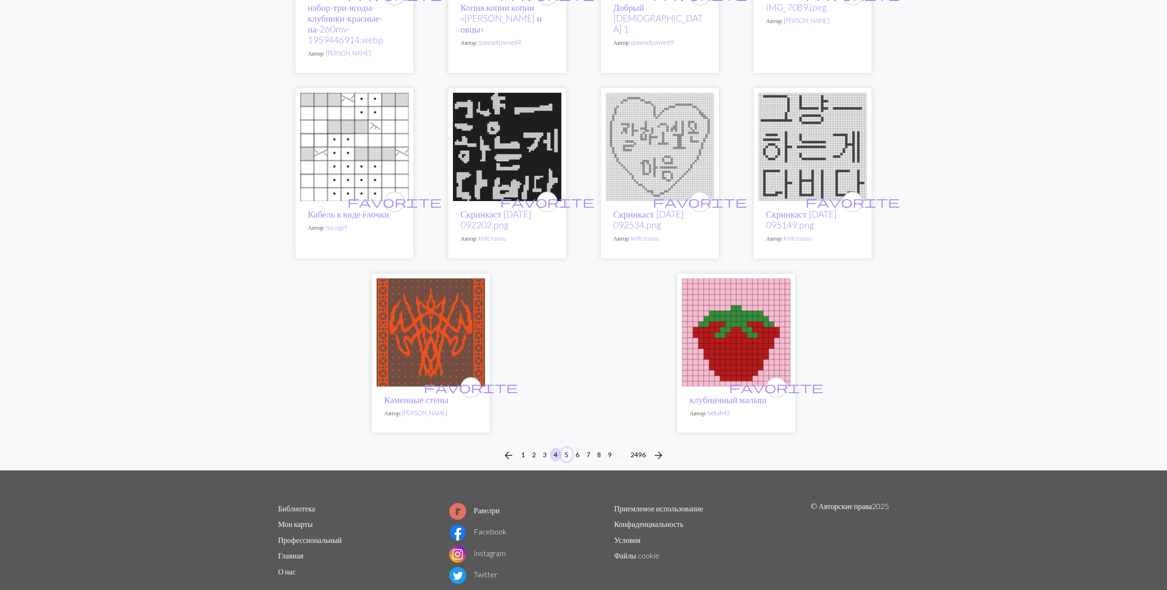
click at [566, 448] on button "5" at bounding box center [566, 455] width 11 height 14
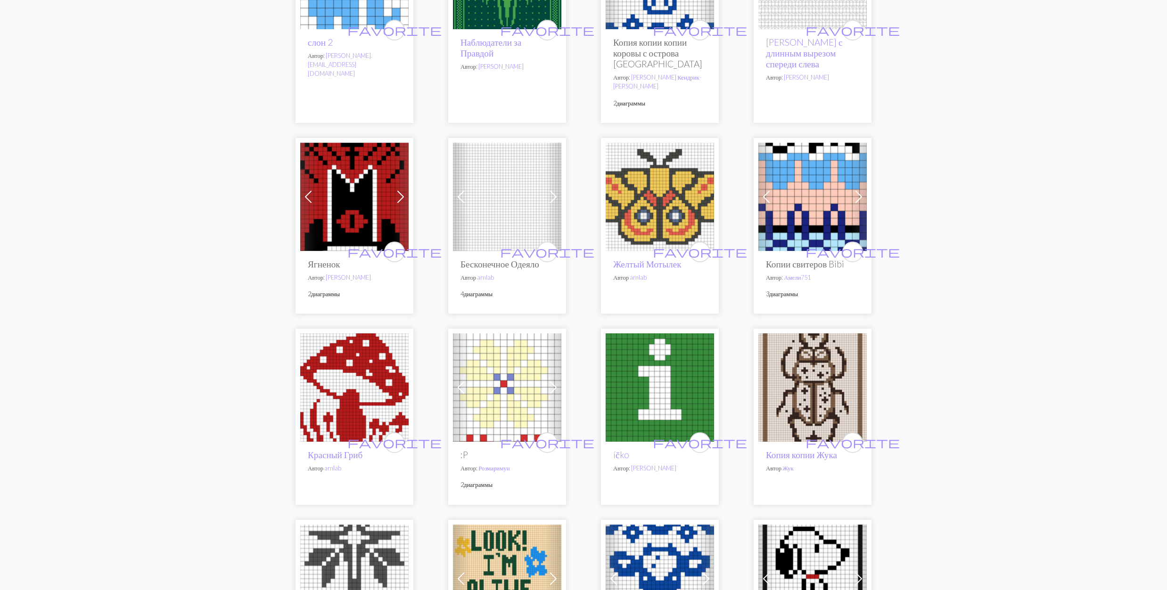
scroll to position [1570, 0]
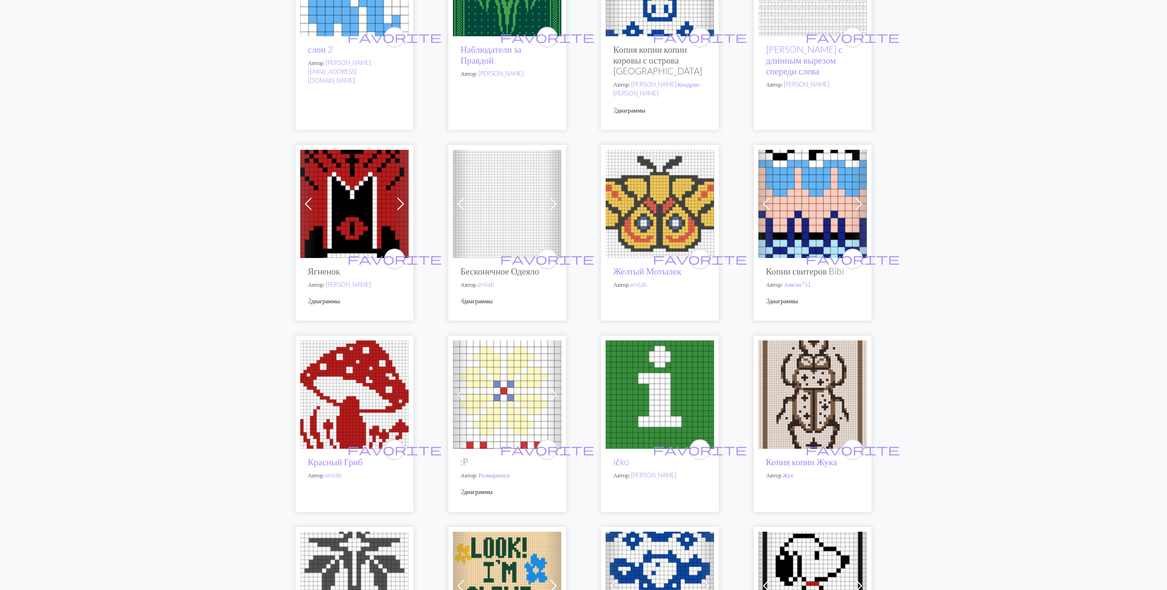
click at [385, 204] on img at bounding box center [354, 204] width 108 height 108
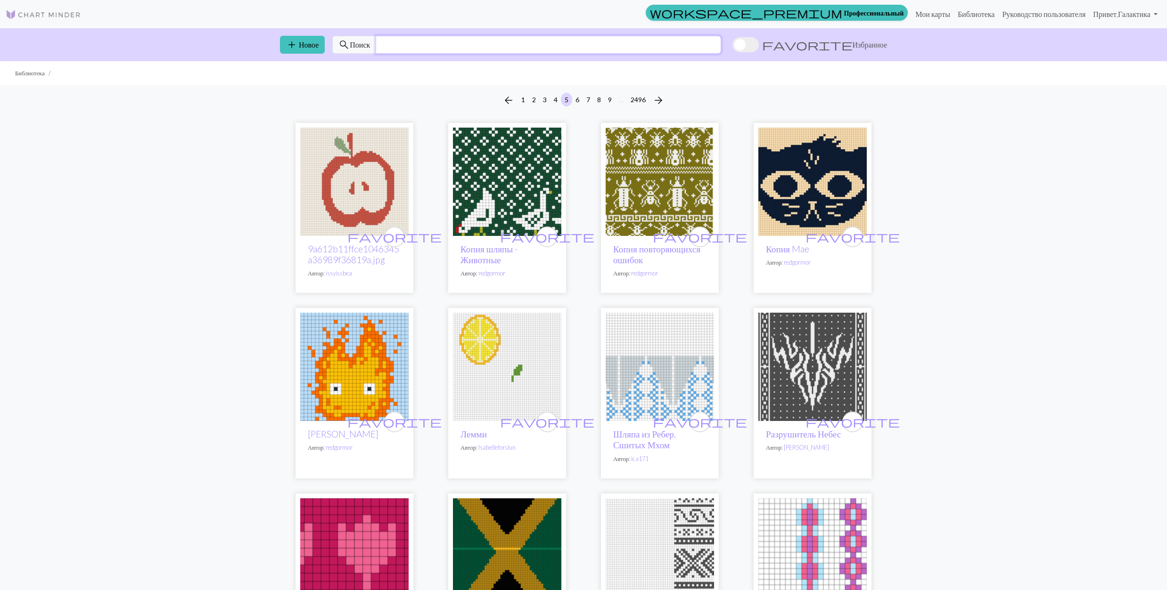
click at [507, 44] on input "text" at bounding box center [548, 45] width 345 height 18
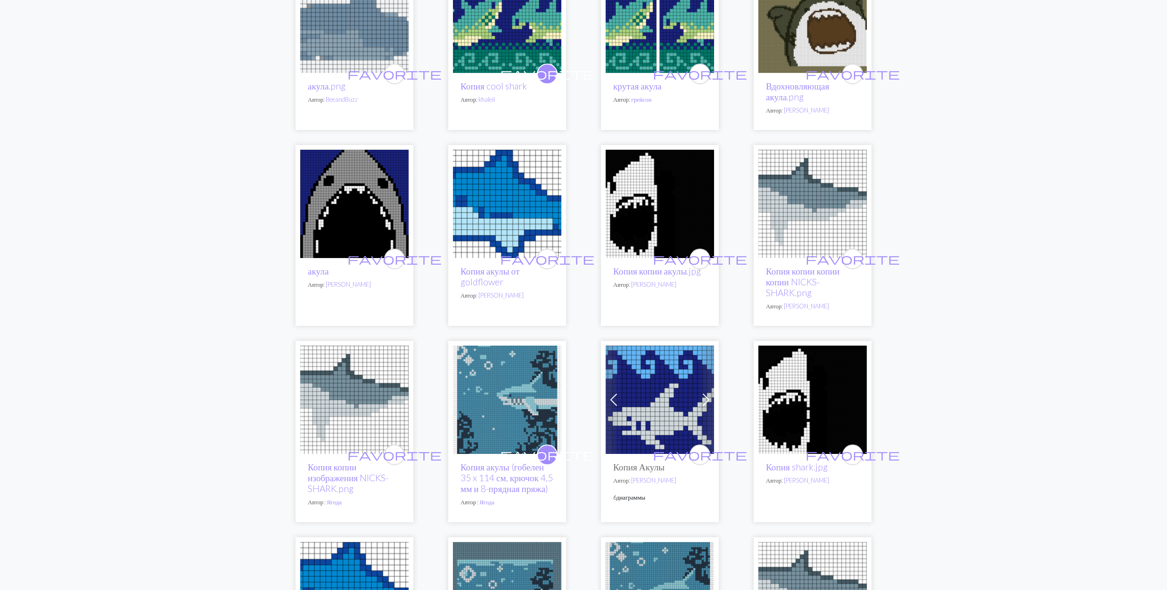
scroll to position [817, 0]
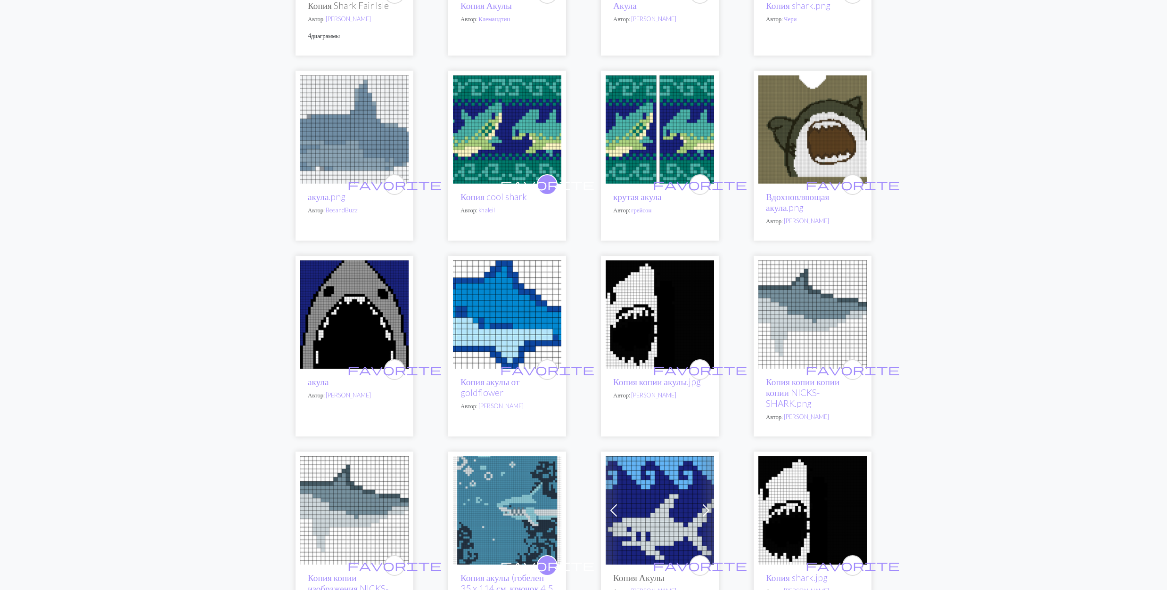
type input "shark"
click at [630, 116] on img at bounding box center [659, 129] width 108 height 108
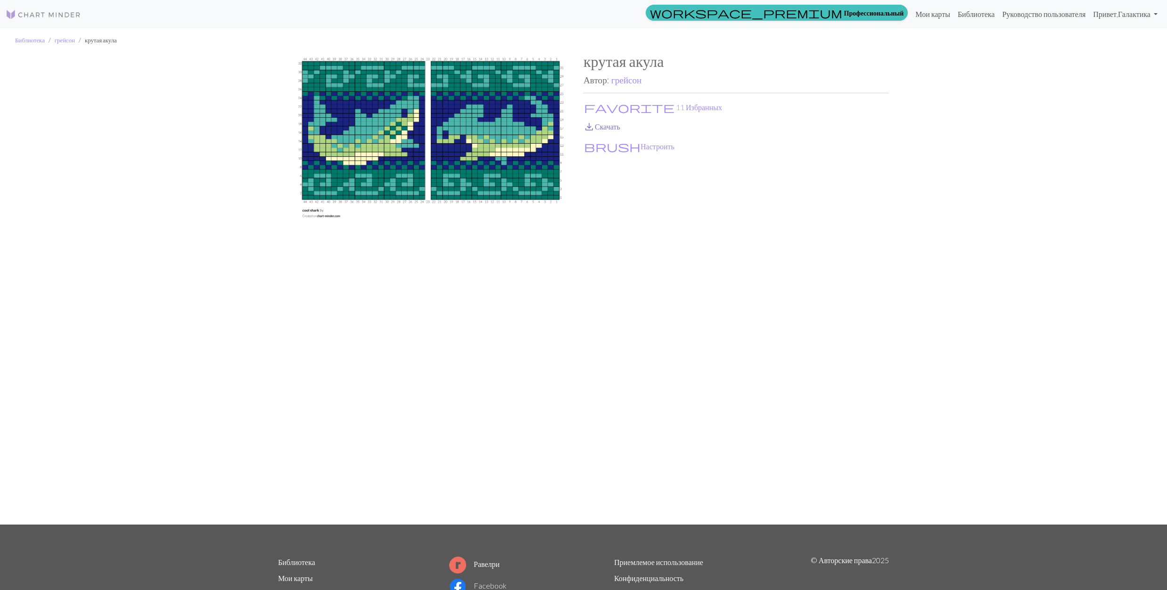
click at [597, 123] on link "save_alt Скачать" at bounding box center [601, 126] width 37 height 9
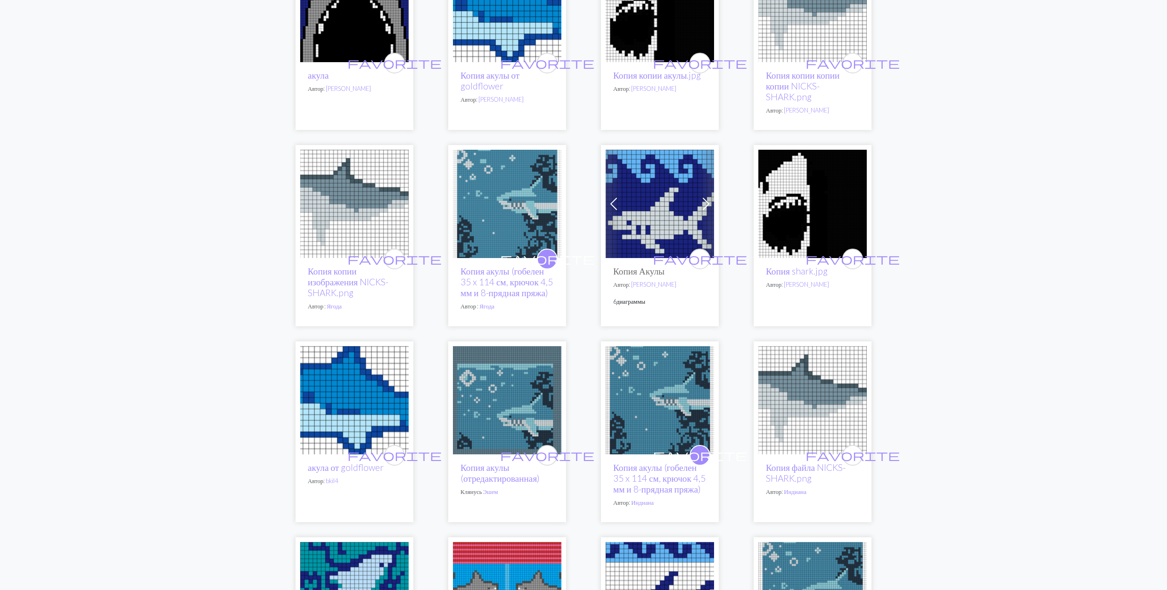
scroll to position [1131, 0]
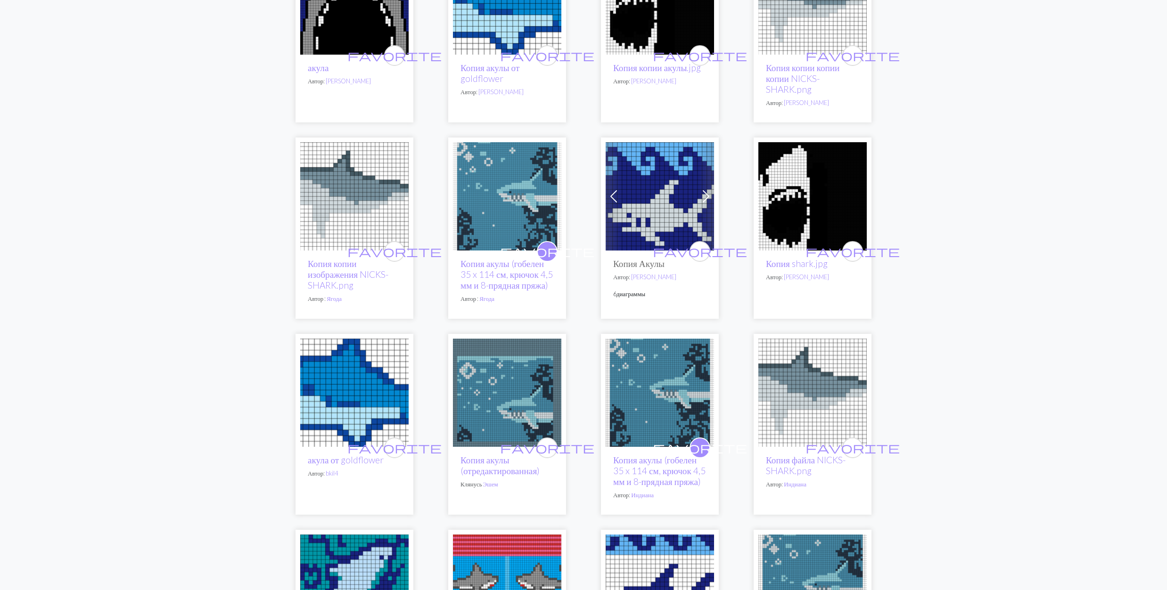
click at [667, 205] on img at bounding box center [659, 196] width 108 height 108
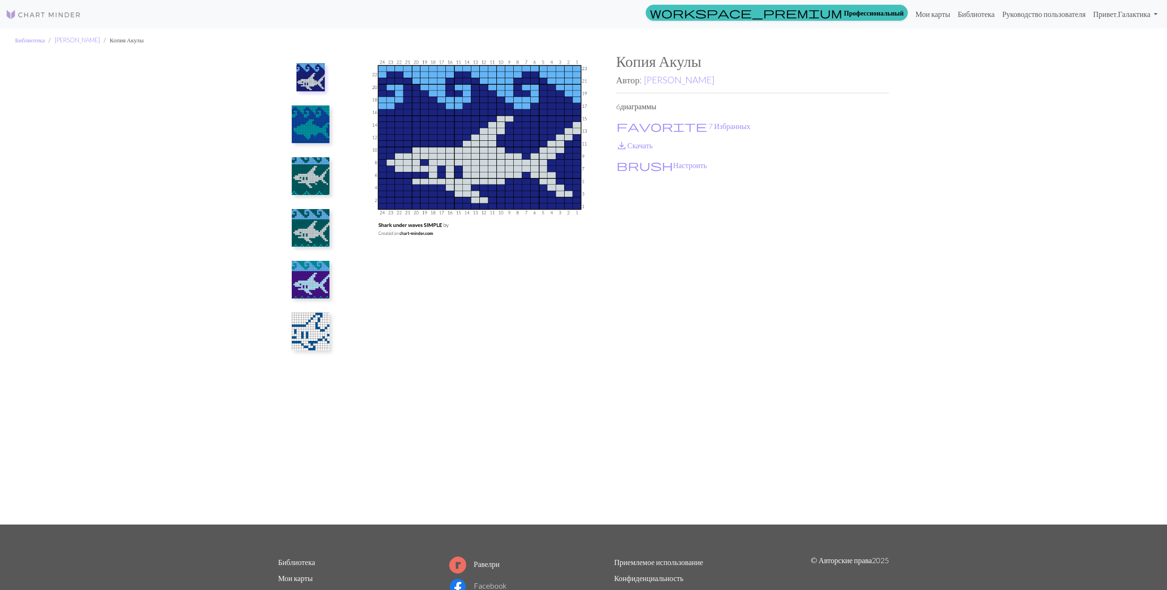
click at [292, 115] on img at bounding box center [311, 125] width 38 height 38
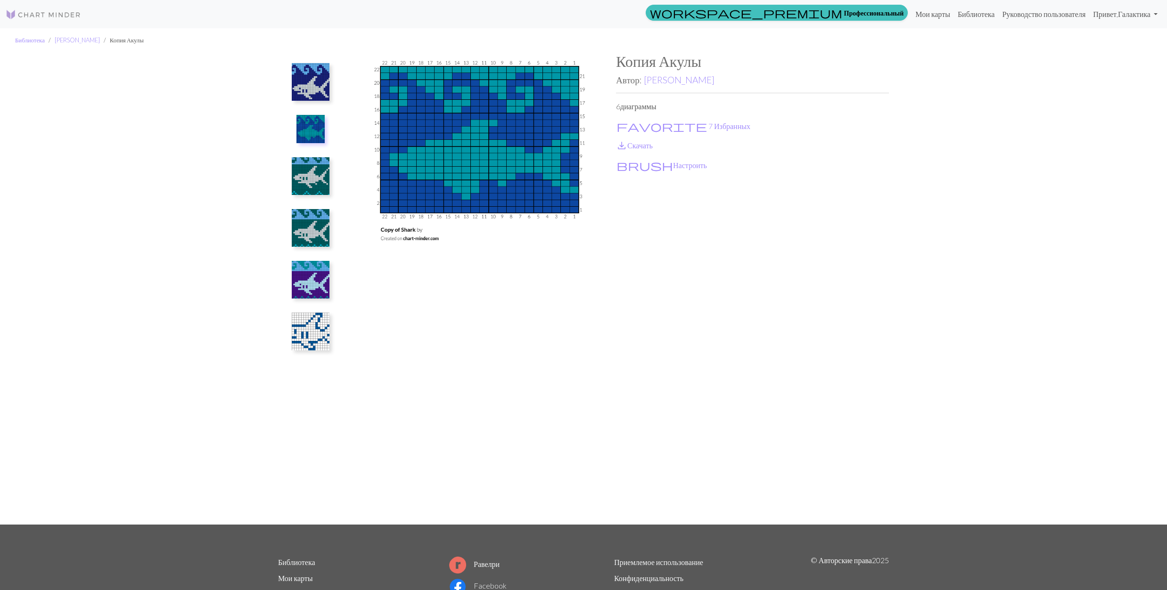
click at [300, 225] on img at bounding box center [311, 228] width 38 height 38
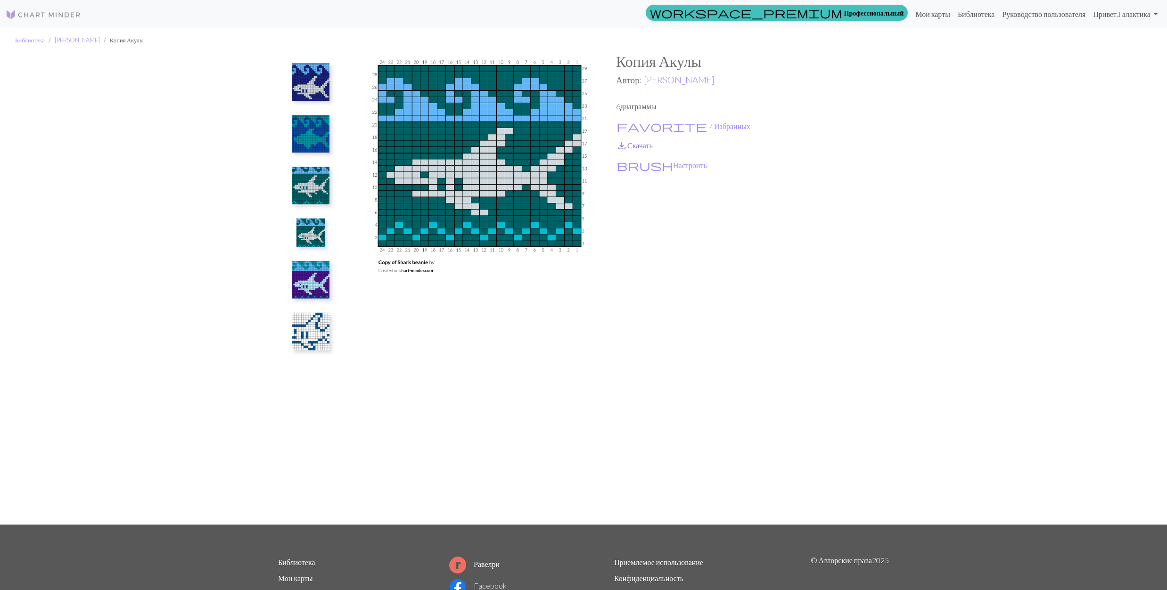
click at [621, 140] on span "save_alt" at bounding box center [621, 145] width 11 height 13
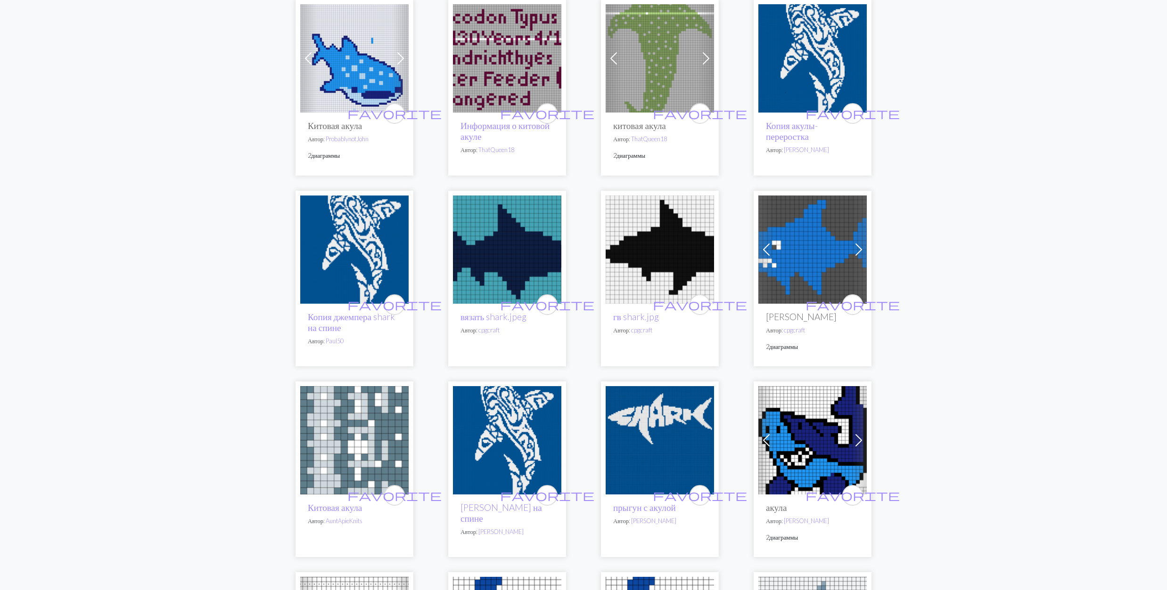
scroll to position [251, 0]
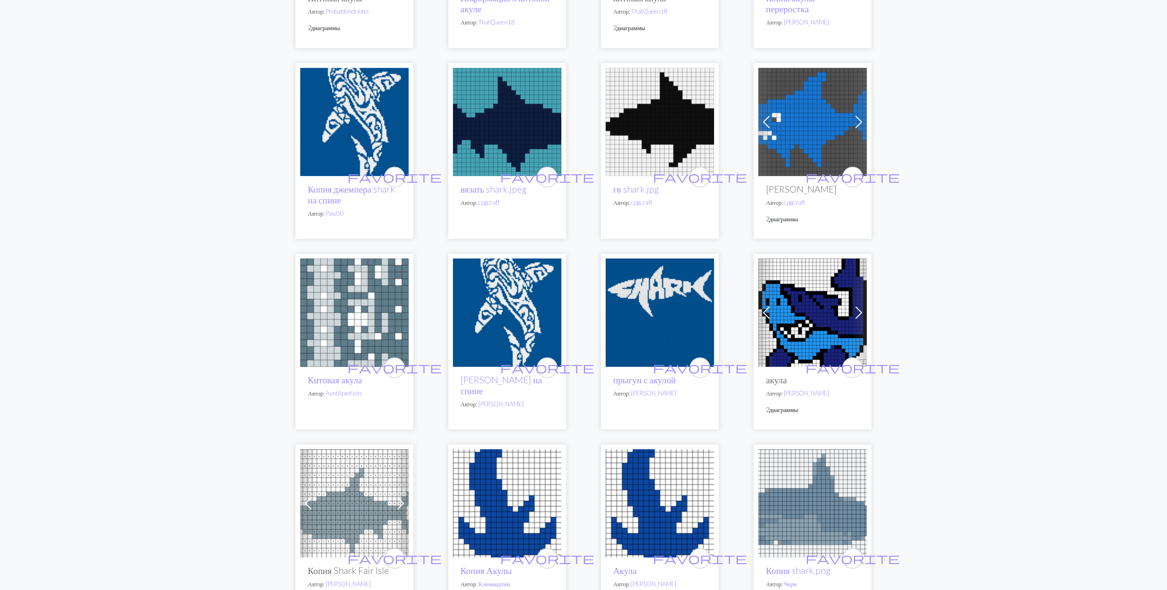
click at [653, 307] on img at bounding box center [659, 313] width 108 height 108
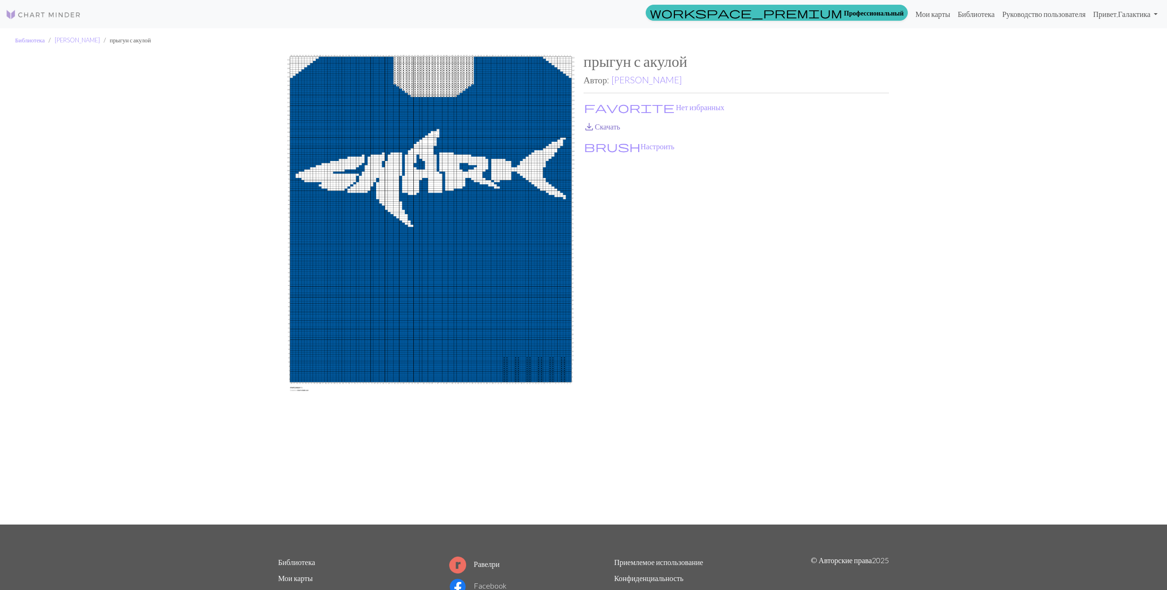
click at [605, 122] on link "save_alt Скачать" at bounding box center [601, 126] width 37 height 9
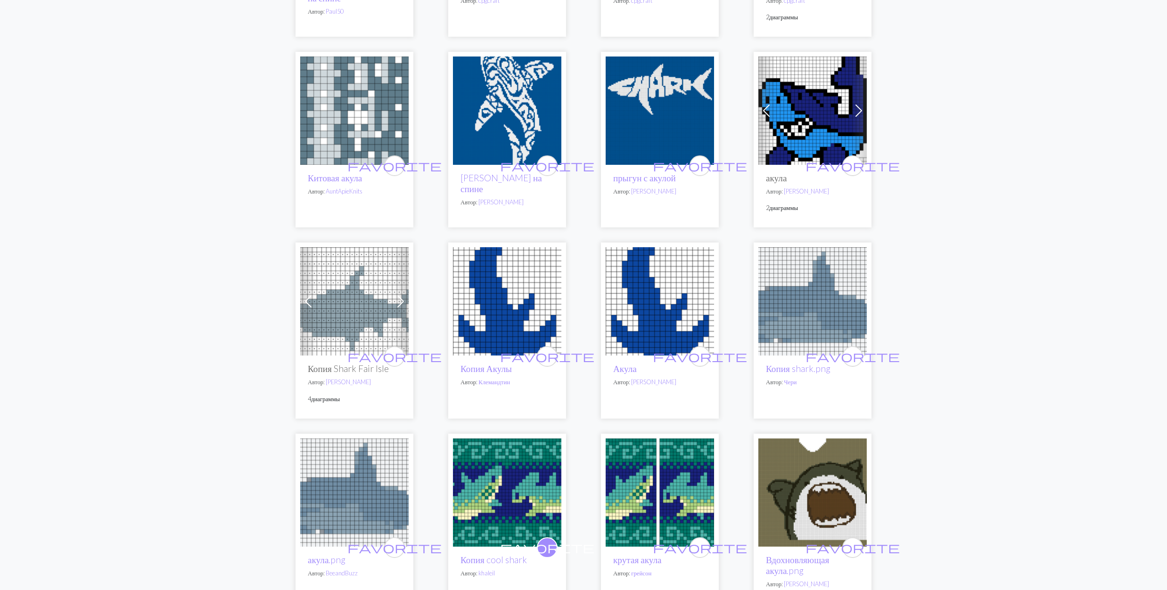
scroll to position [565, 0]
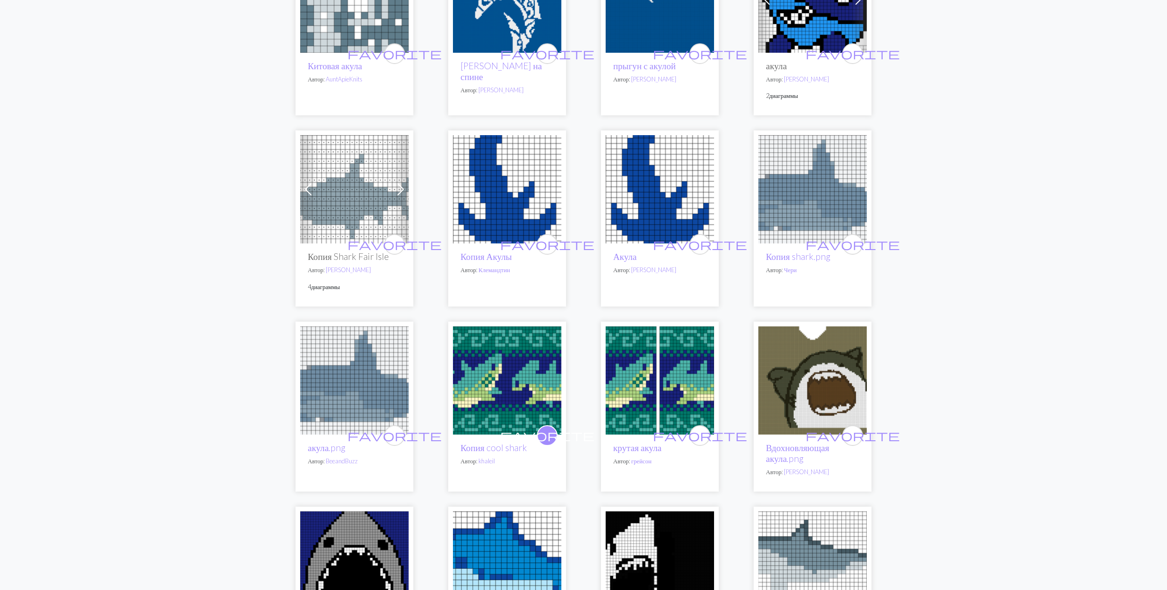
click at [634, 183] on img at bounding box center [659, 189] width 108 height 108
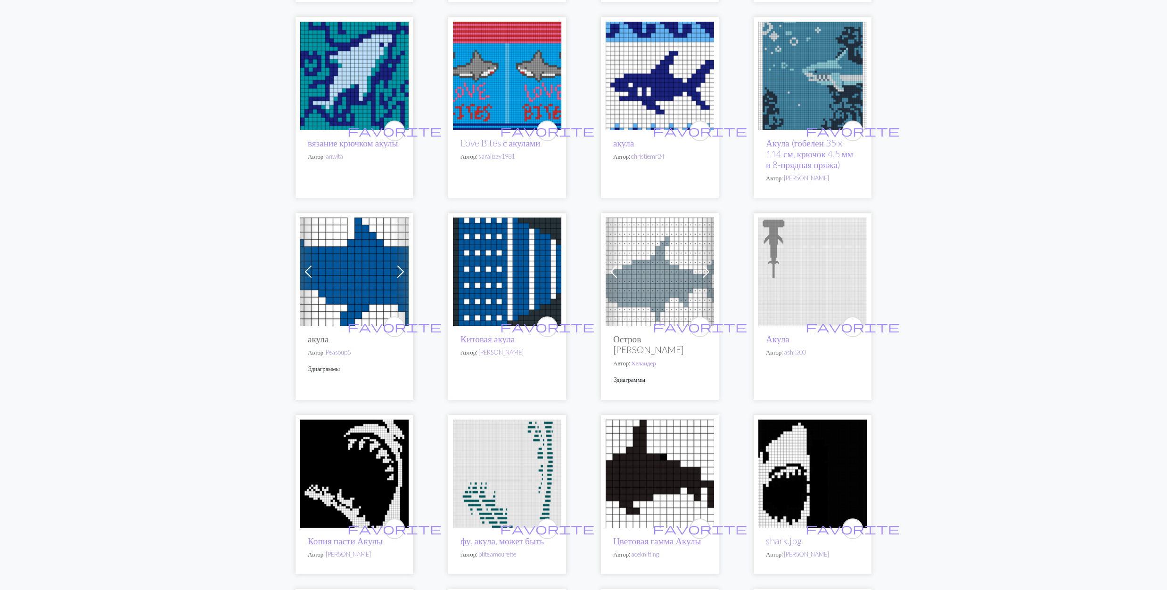
scroll to position [1759, 0]
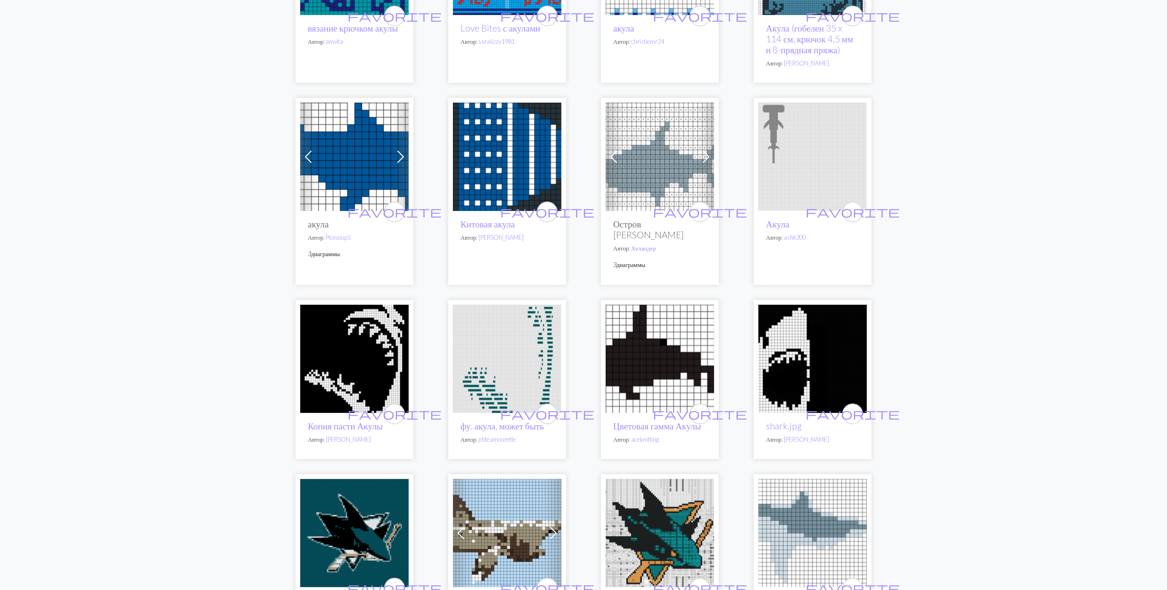
click at [494, 143] on img at bounding box center [507, 157] width 108 height 108
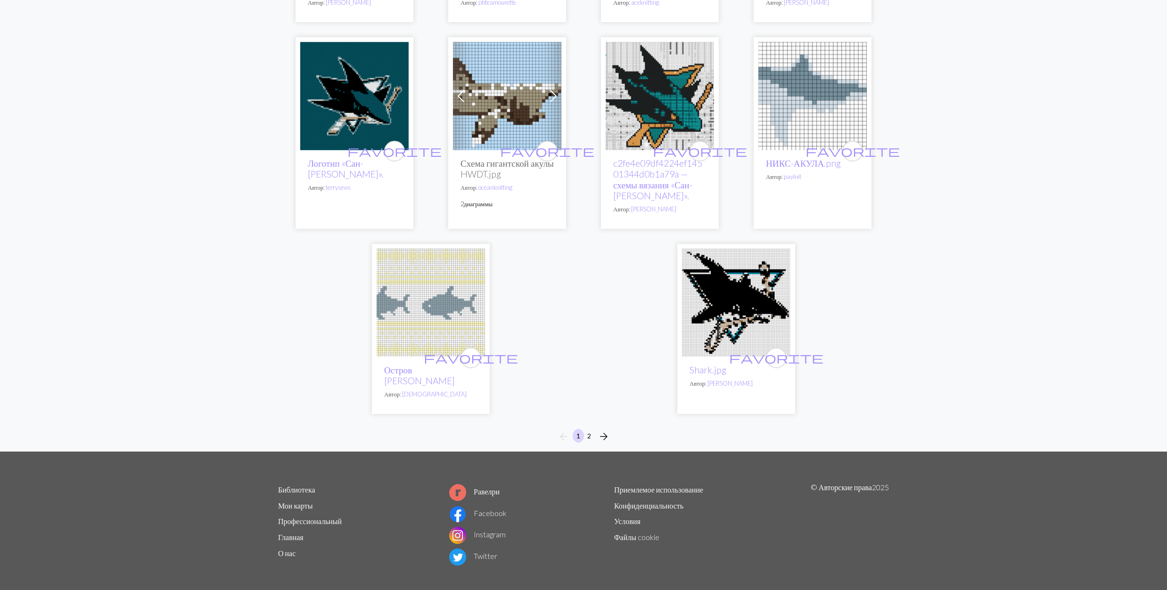
scroll to position [2199, 0]
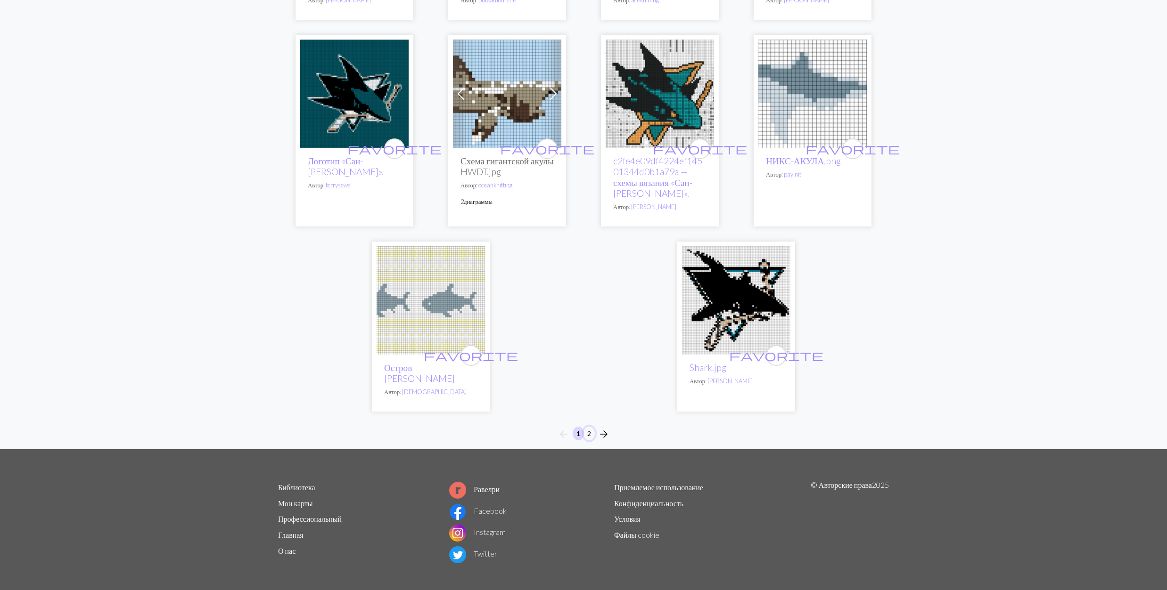
click at [587, 435] on button "2" at bounding box center [588, 434] width 11 height 14
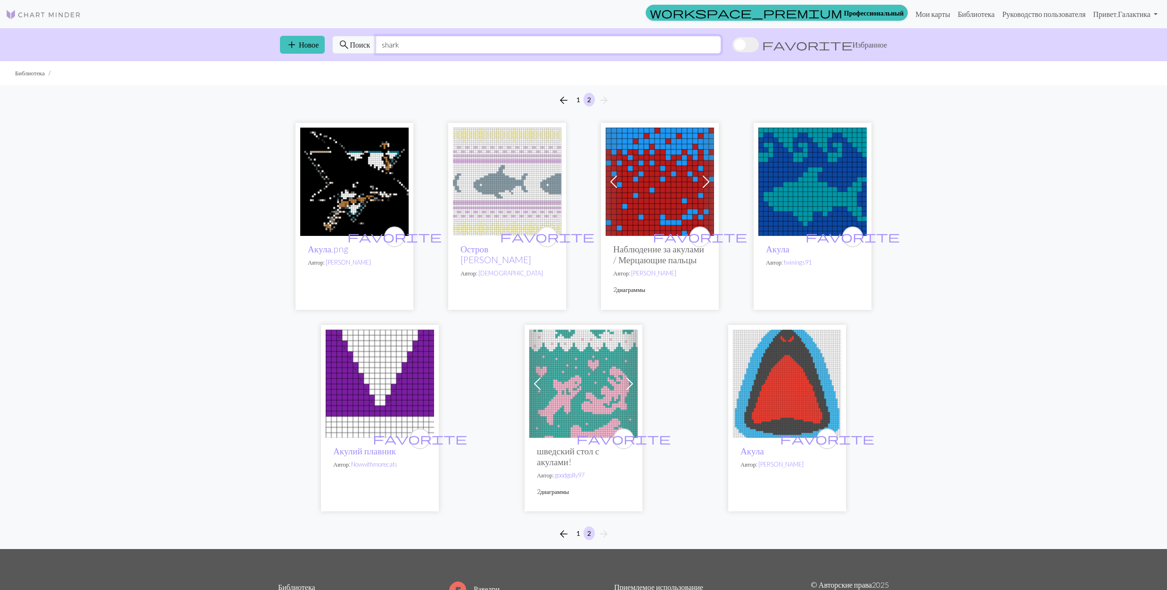
drag, startPoint x: 465, startPoint y: 48, endPoint x: 347, endPoint y: 61, distance: 118.0
click at [335, 61] on div "add Новое search Поиск shark favorite Избранное" at bounding box center [583, 44] width 622 height 33
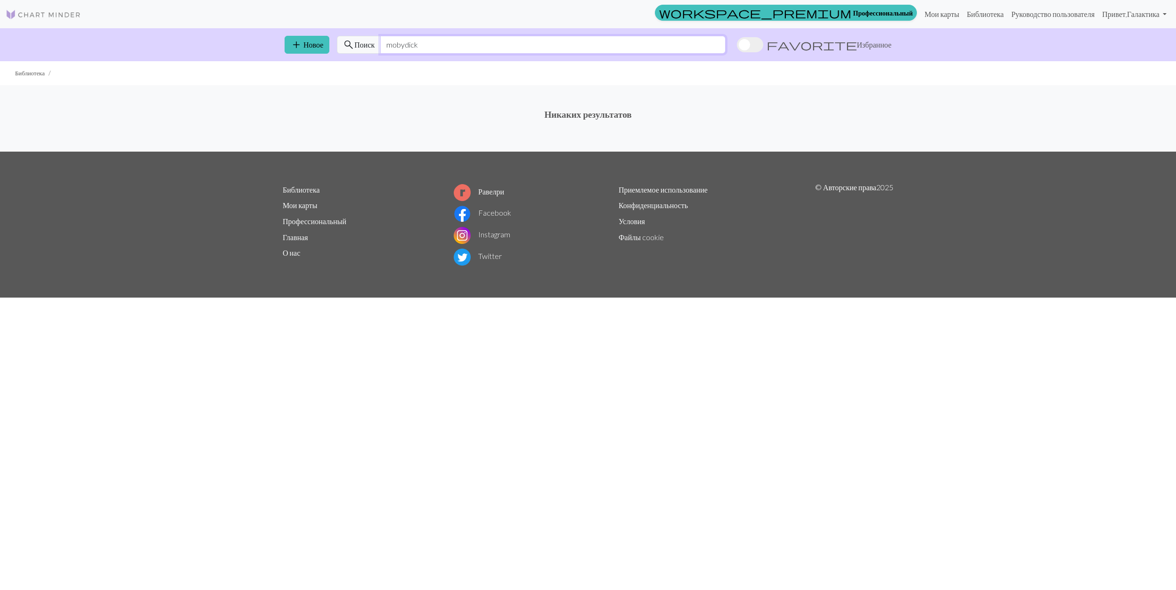
click at [406, 46] on input "mobydick" at bounding box center [552, 45] width 345 height 18
drag, startPoint x: 447, startPoint y: 41, endPoint x: 313, endPoint y: 48, distance: 134.5
click at [313, 48] on div "add Новое search Поиск mobidick favorite Избранное" at bounding box center [588, 44] width 622 height 33
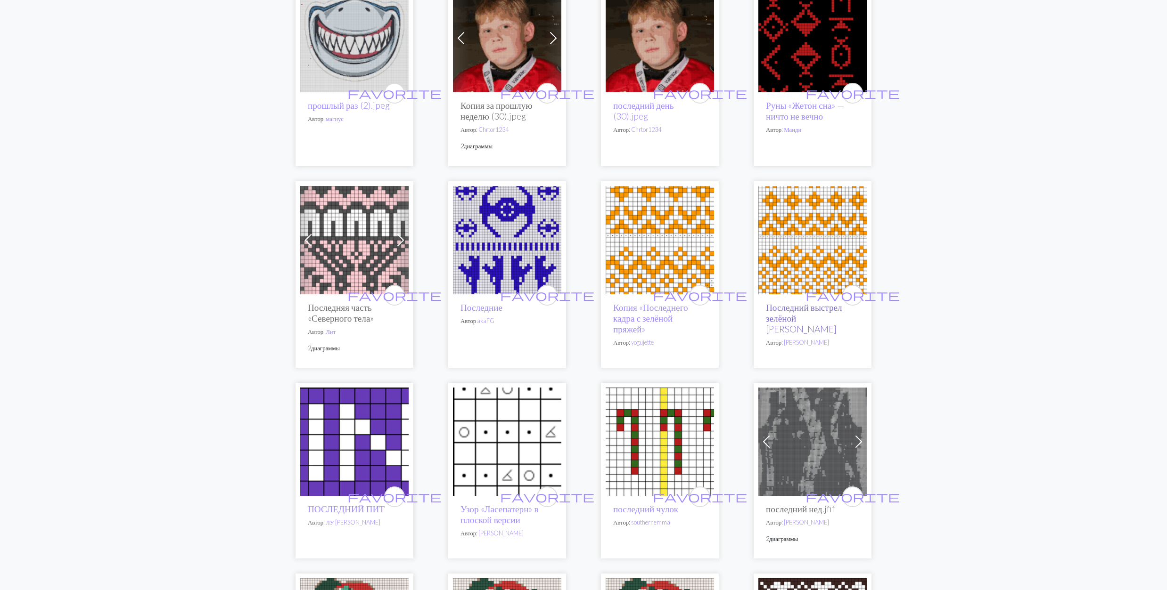
scroll to position [125, 0]
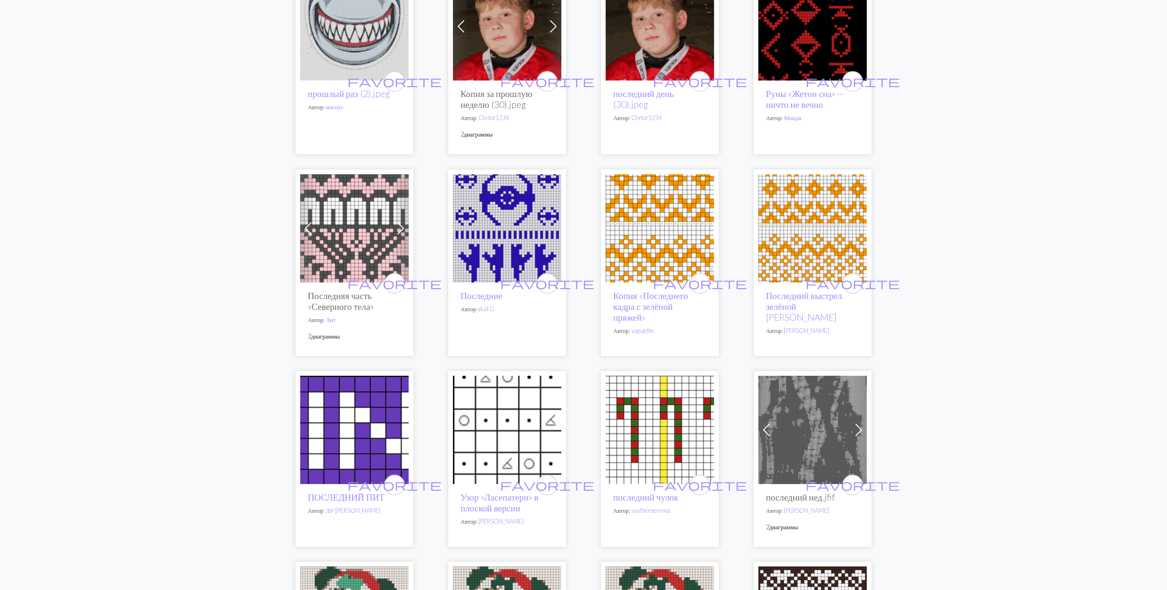
type input "last"
click at [361, 230] on img at bounding box center [354, 228] width 108 height 108
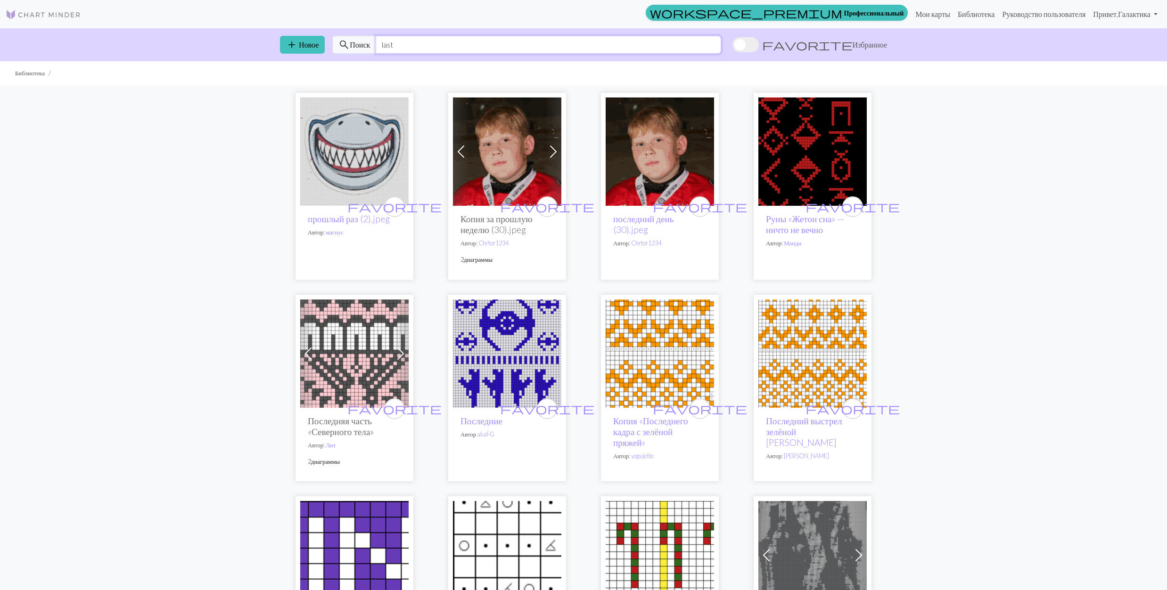
drag, startPoint x: 423, startPoint y: 44, endPoint x: 389, endPoint y: 42, distance: 34.0
click at [351, 43] on div "search Поиск last" at bounding box center [526, 45] width 389 height 18
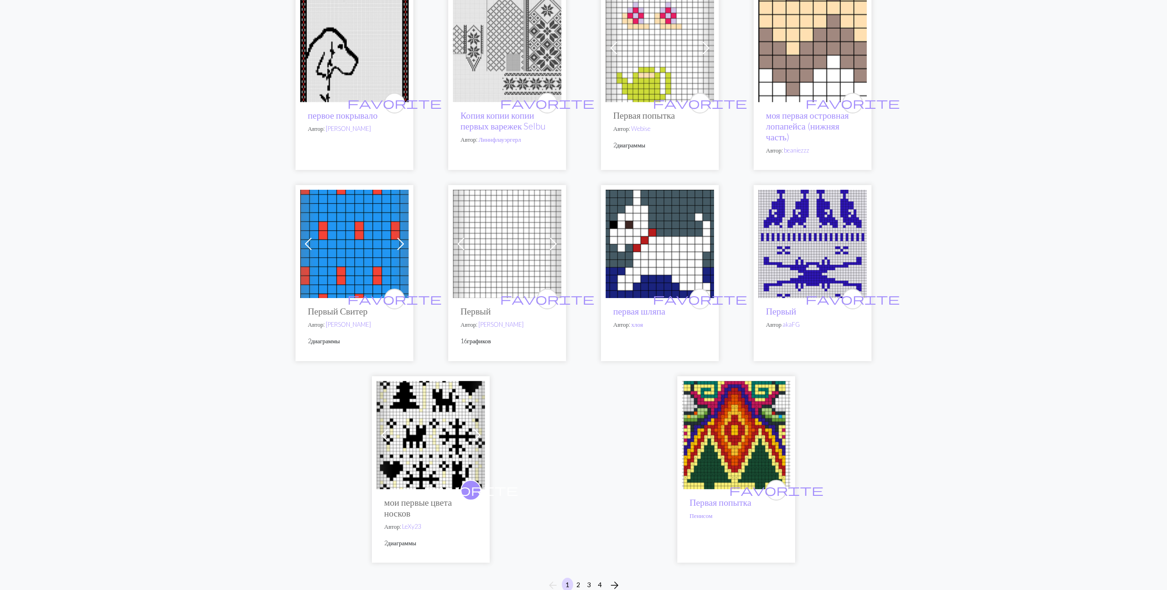
scroll to position [2199, 0]
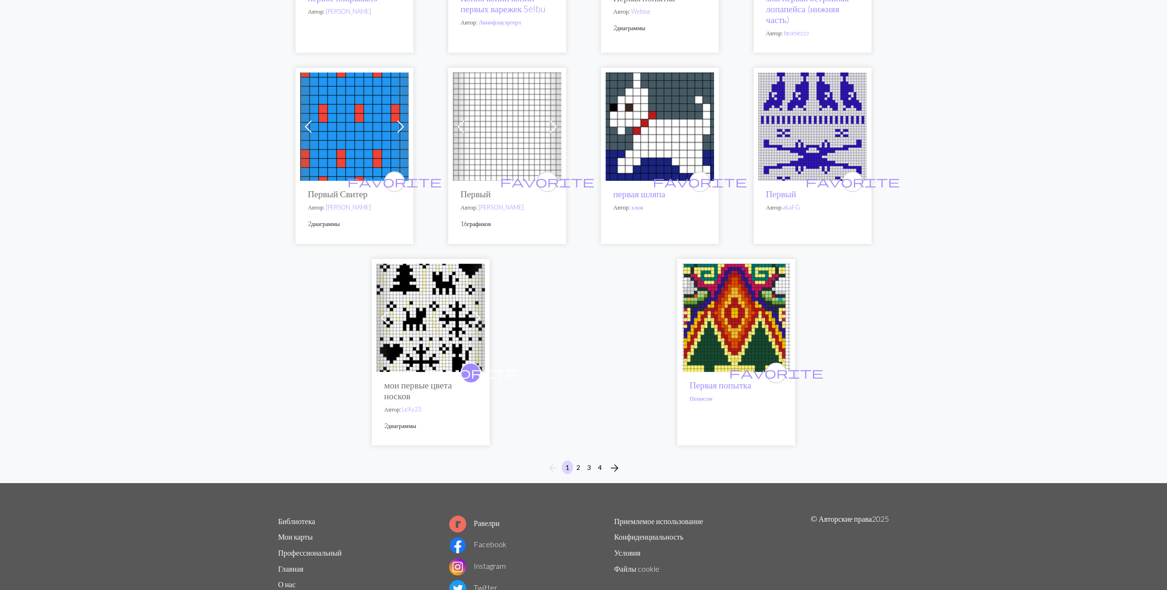
type input "first"
click at [579, 474] on button "2" at bounding box center [577, 468] width 11 height 14
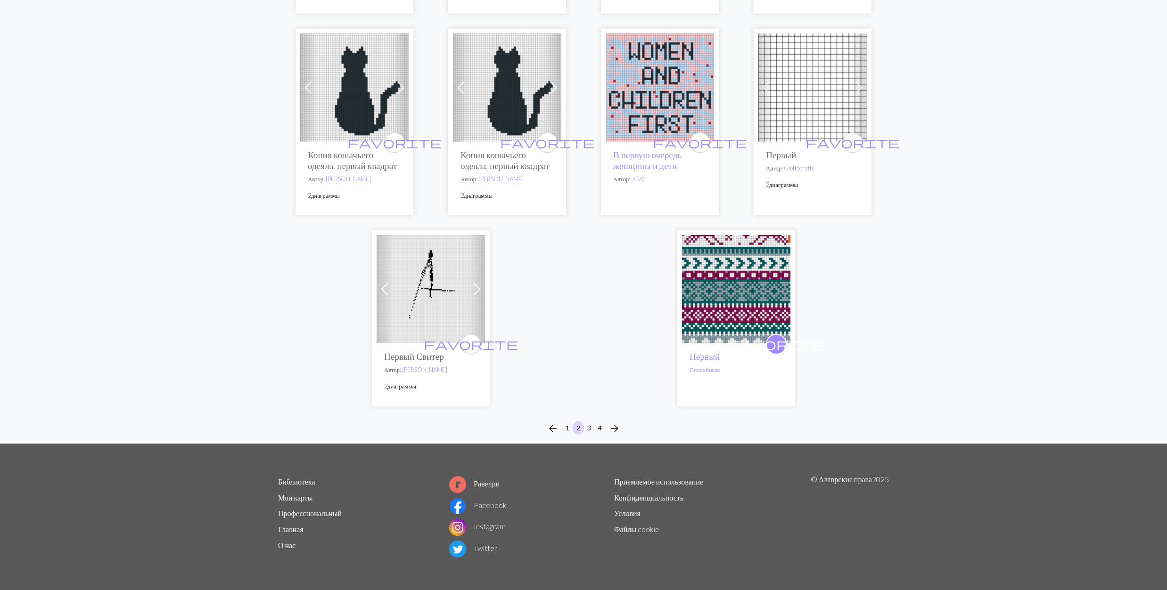
scroll to position [2298, 0]
click at [591, 428] on button "3" at bounding box center [588, 428] width 11 height 14
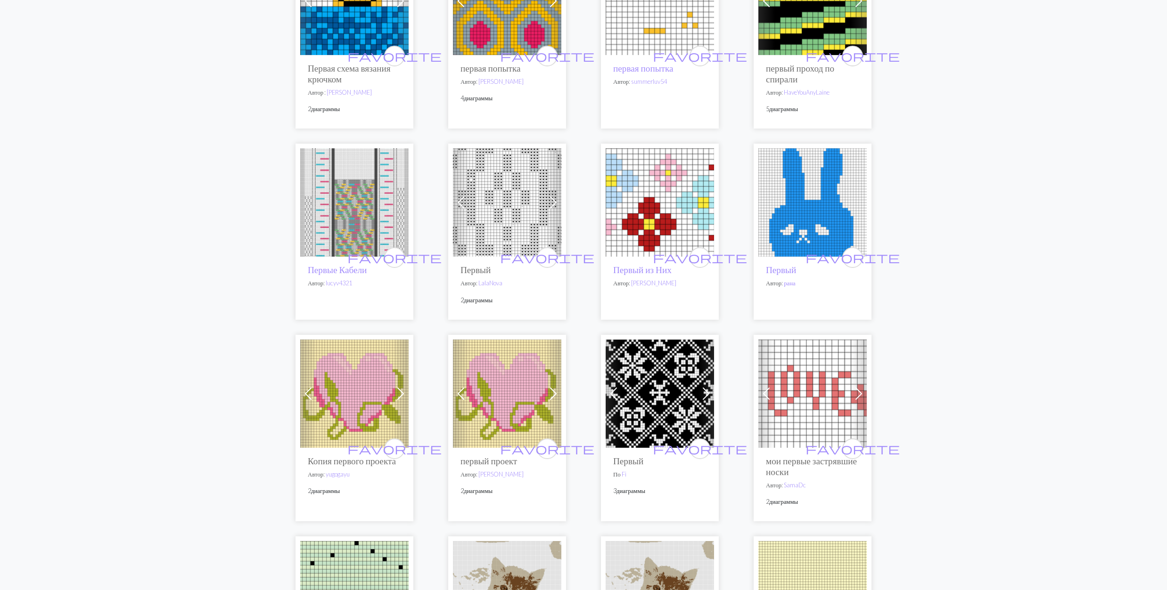
scroll to position [1716, 0]
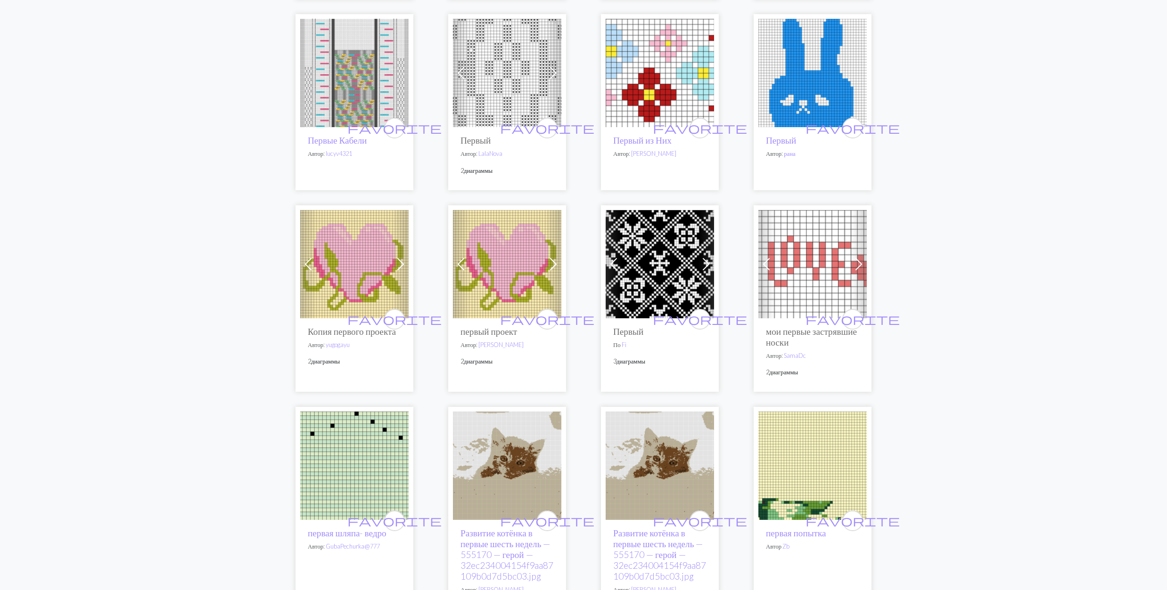
click at [657, 270] on img at bounding box center [659, 264] width 108 height 108
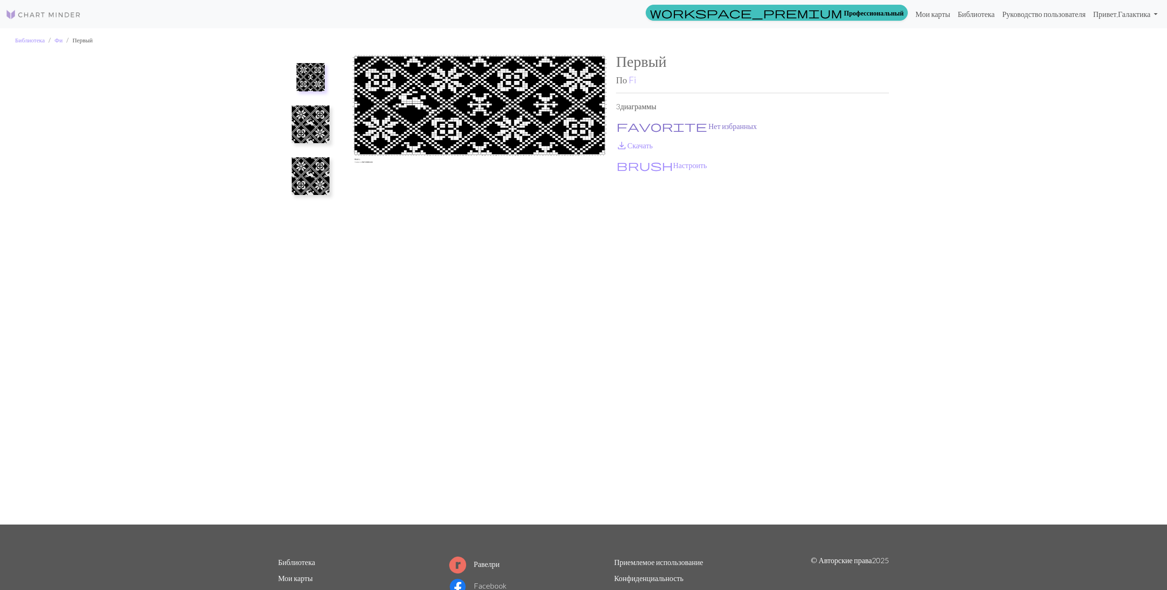
click at [621, 124] on span "favorite" at bounding box center [661, 126] width 90 height 13
click at [622, 142] on span "save_alt" at bounding box center [621, 145] width 11 height 13
click at [310, 123] on img at bounding box center [311, 125] width 38 height 38
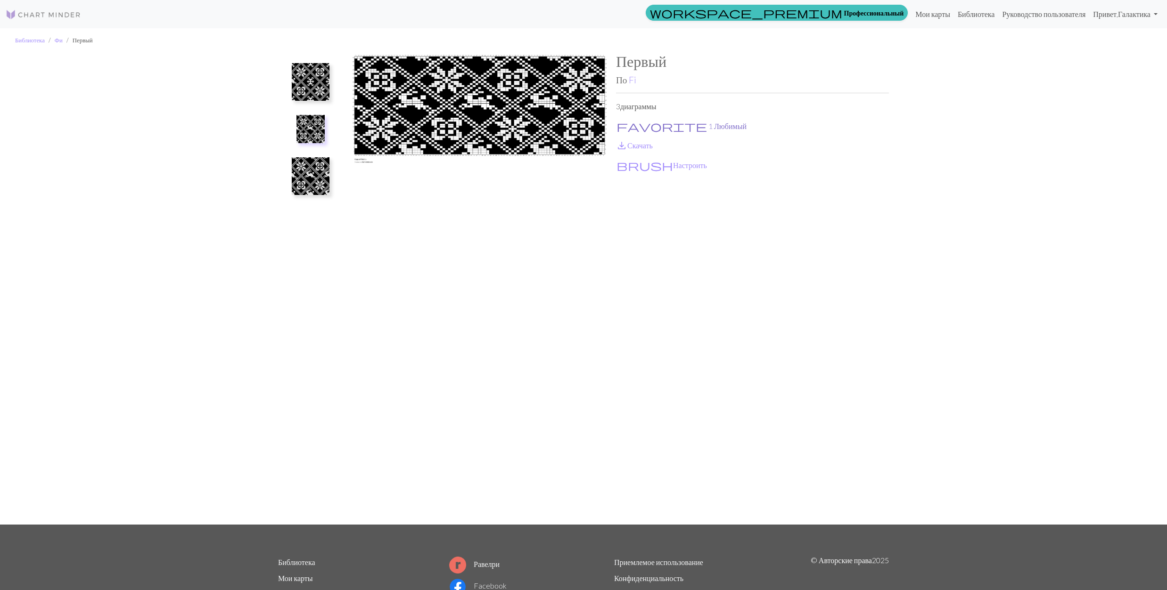
click at [623, 123] on span "favorite" at bounding box center [661, 126] width 90 height 13
click at [622, 142] on span "save_alt" at bounding box center [621, 145] width 11 height 13
click at [307, 178] on img at bounding box center [311, 176] width 38 height 38
click at [634, 81] on link "Fi" at bounding box center [633, 79] width 8 height 11
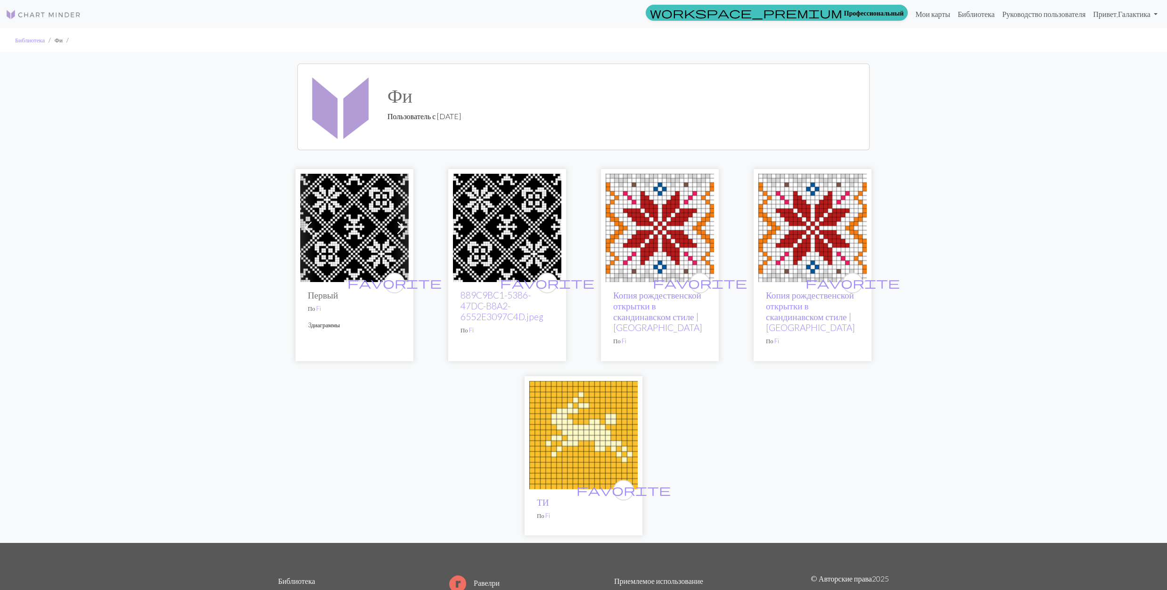
click at [785, 241] on img at bounding box center [812, 228] width 108 height 108
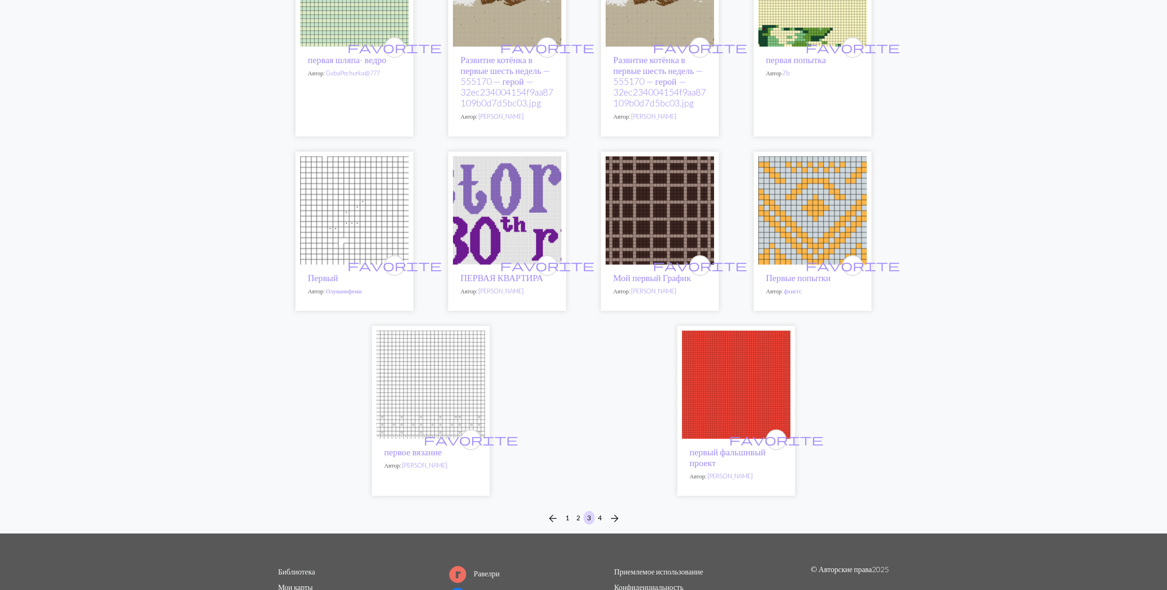
scroll to position [2262, 0]
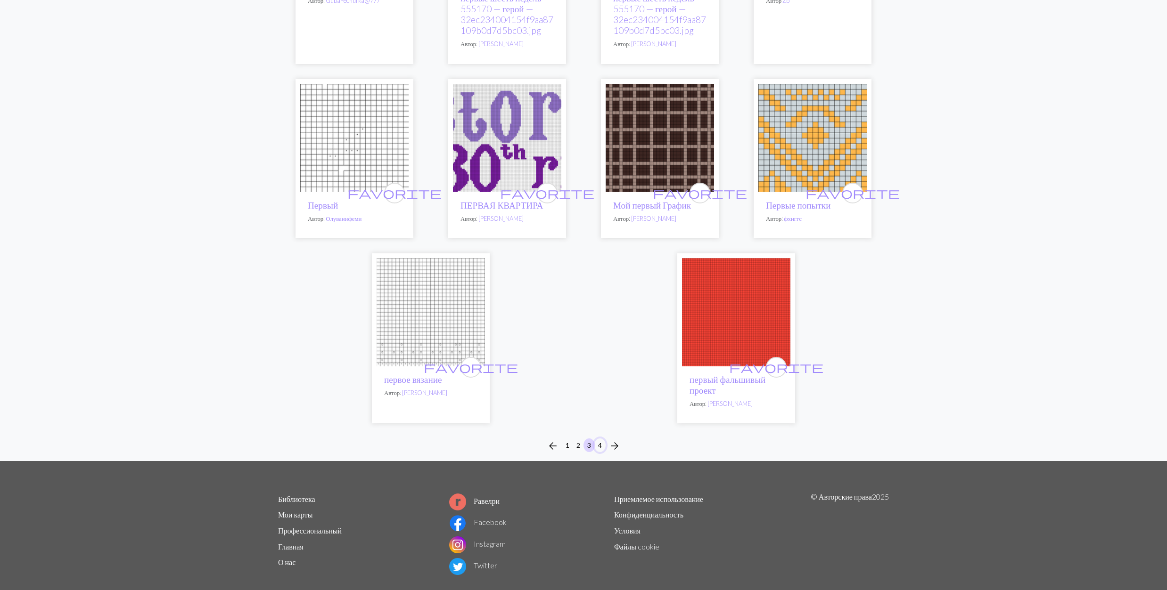
click at [601, 450] on button "4" at bounding box center [599, 446] width 11 height 14
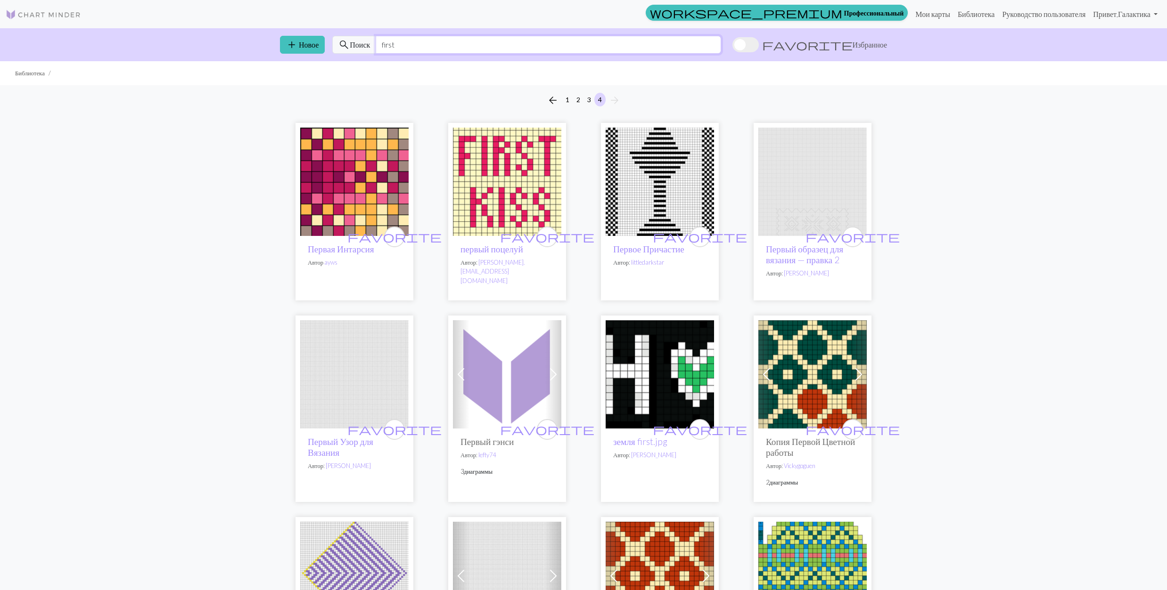
drag, startPoint x: 416, startPoint y: 45, endPoint x: 370, endPoint y: 40, distance: 45.5
click at [370, 40] on div "search Поиск first" at bounding box center [526, 45] width 389 height 18
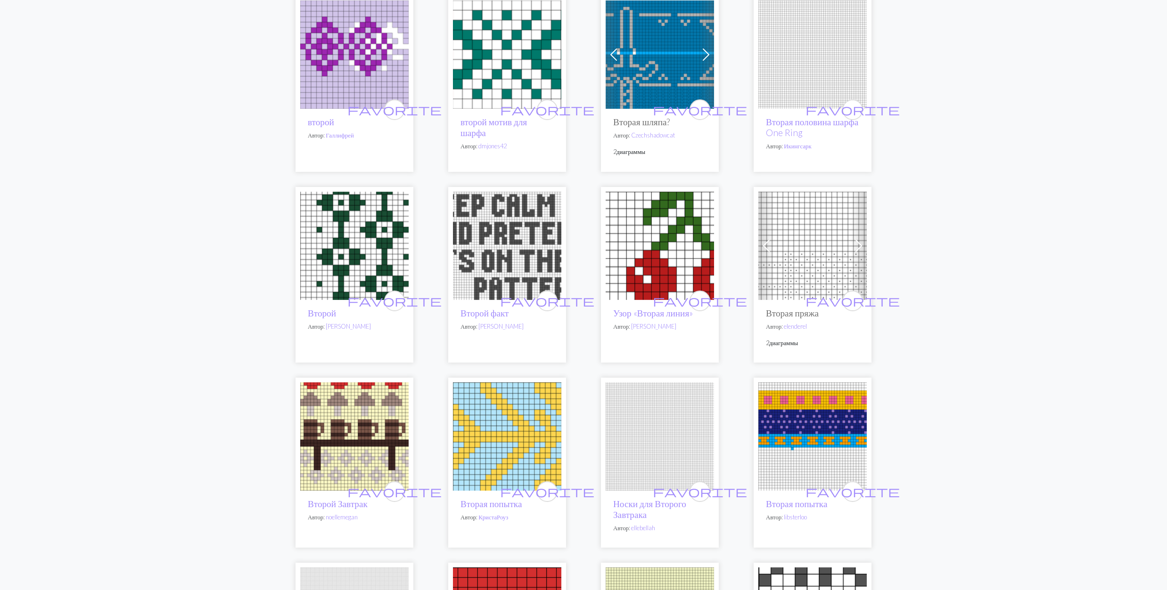
scroll to position [251, 0]
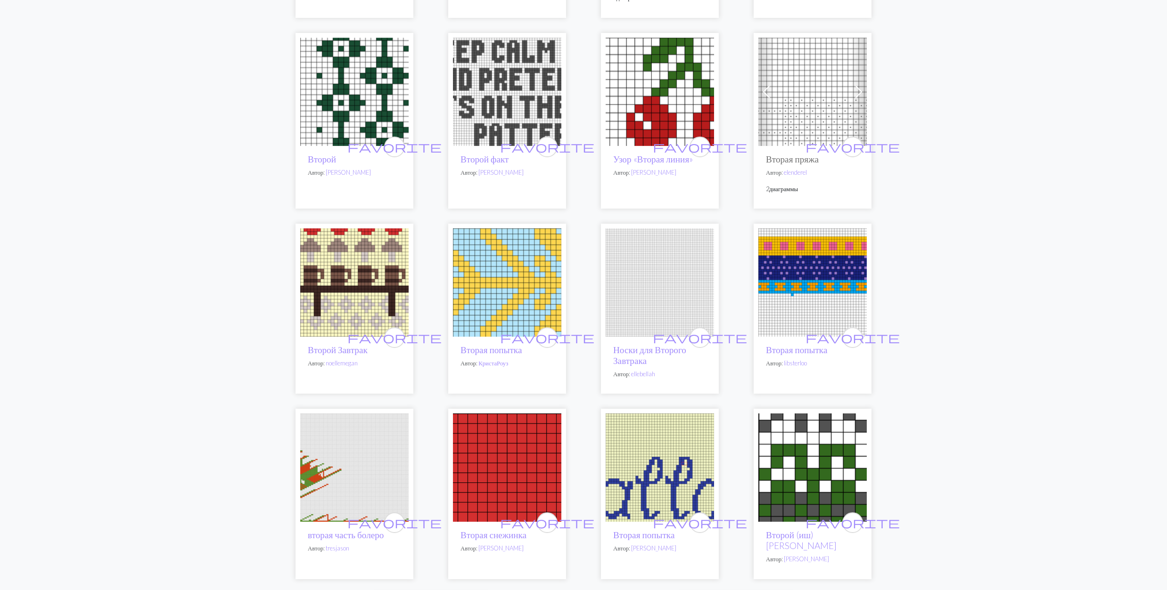
type input "second"
click at [368, 286] on img at bounding box center [354, 283] width 108 height 108
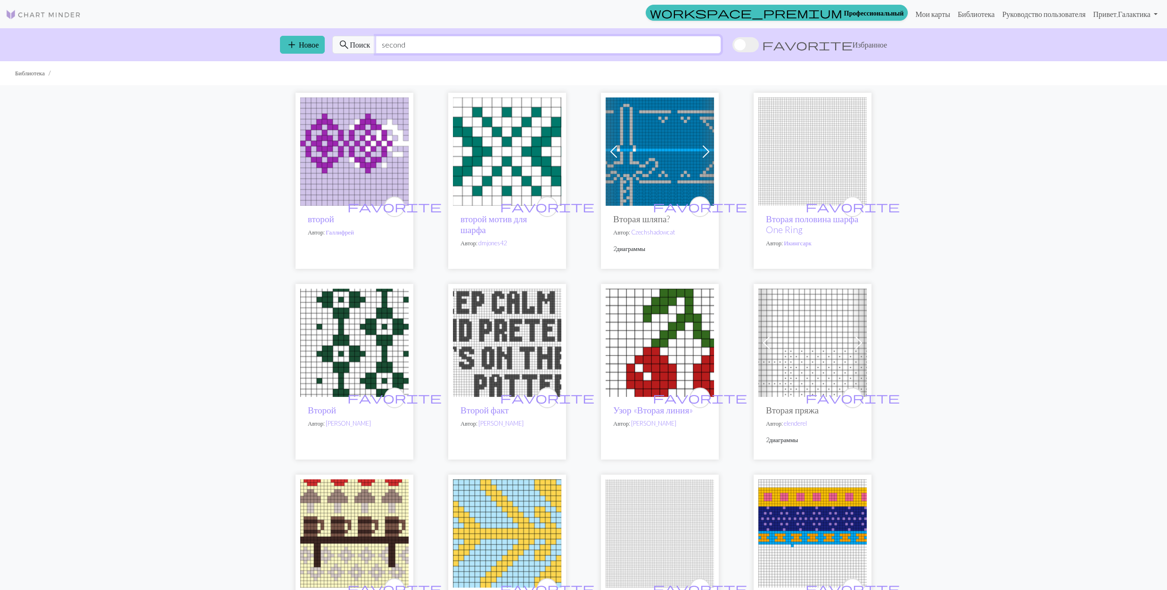
drag, startPoint x: 411, startPoint y: 40, endPoint x: 371, endPoint y: 33, distance: 40.3
click at [371, 33] on div "add Новое search Поиск second favorite Избранное" at bounding box center [583, 44] width 622 height 33
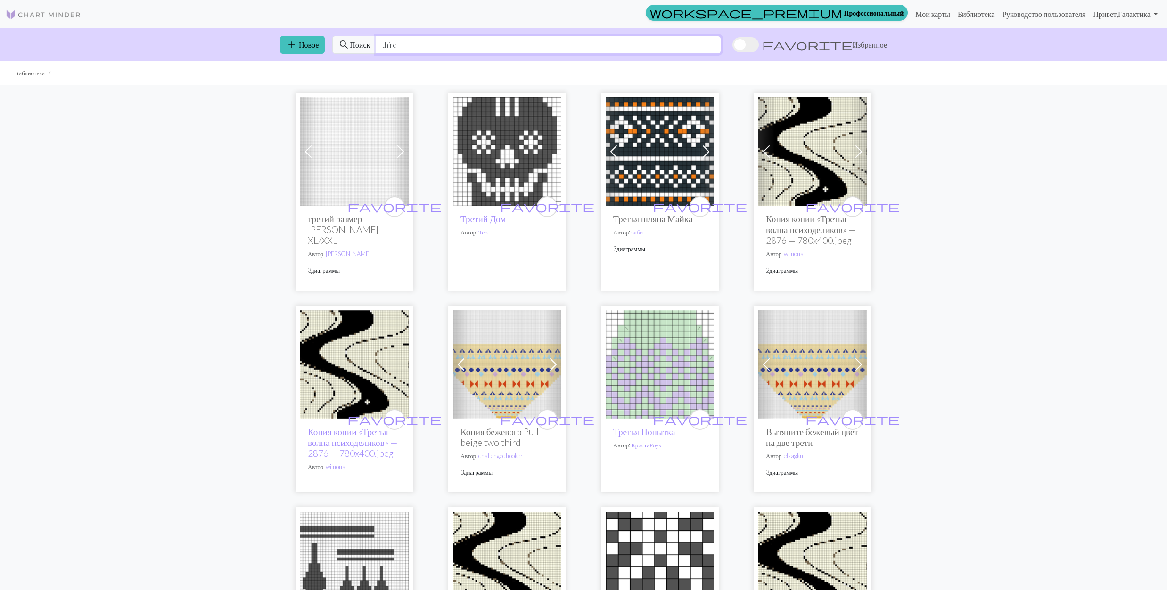
drag, startPoint x: 409, startPoint y: 42, endPoint x: 381, endPoint y: 42, distance: 28.3
click at [381, 42] on input "third" at bounding box center [548, 45] width 345 height 18
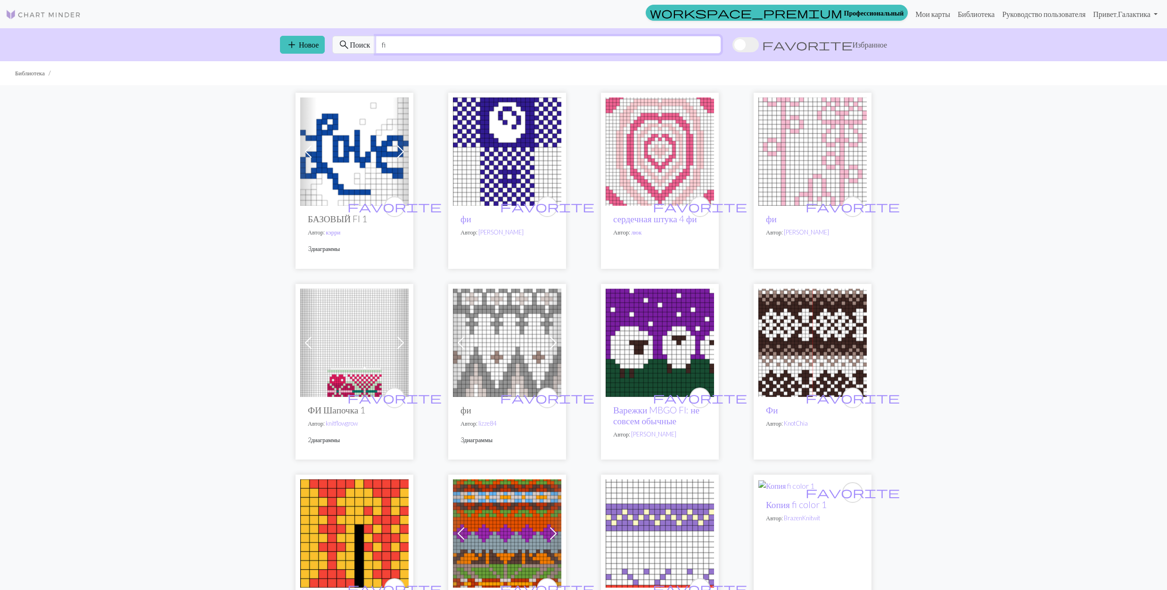
type input "f"
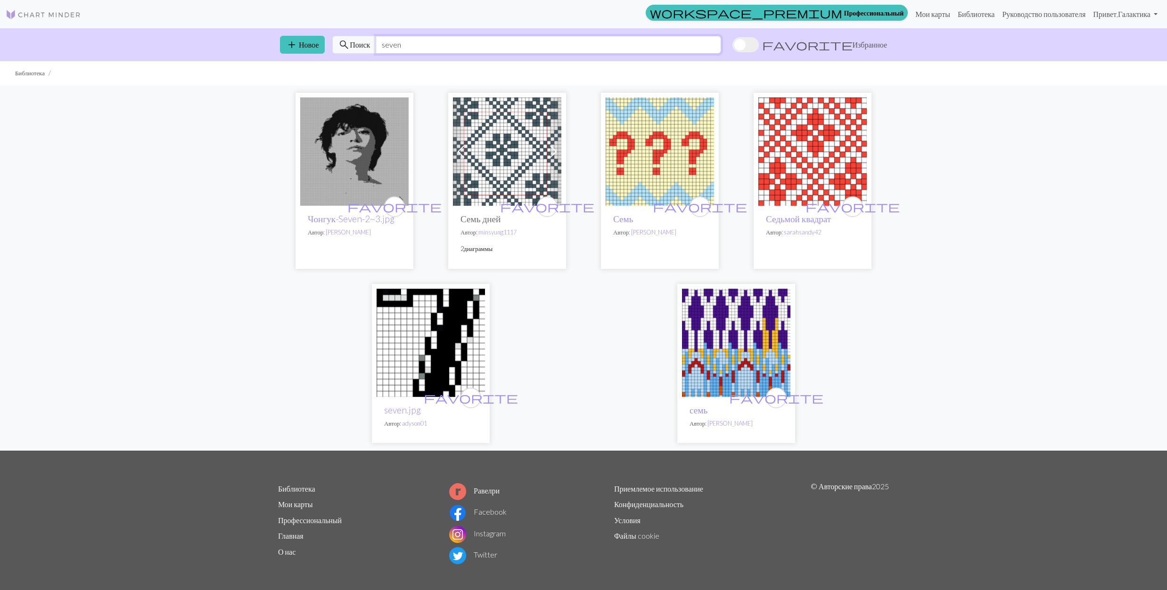
drag, startPoint x: 404, startPoint y: 43, endPoint x: 379, endPoint y: 44, distance: 24.5
click at [379, 44] on input "seven" at bounding box center [548, 45] width 345 height 18
type input "nine"
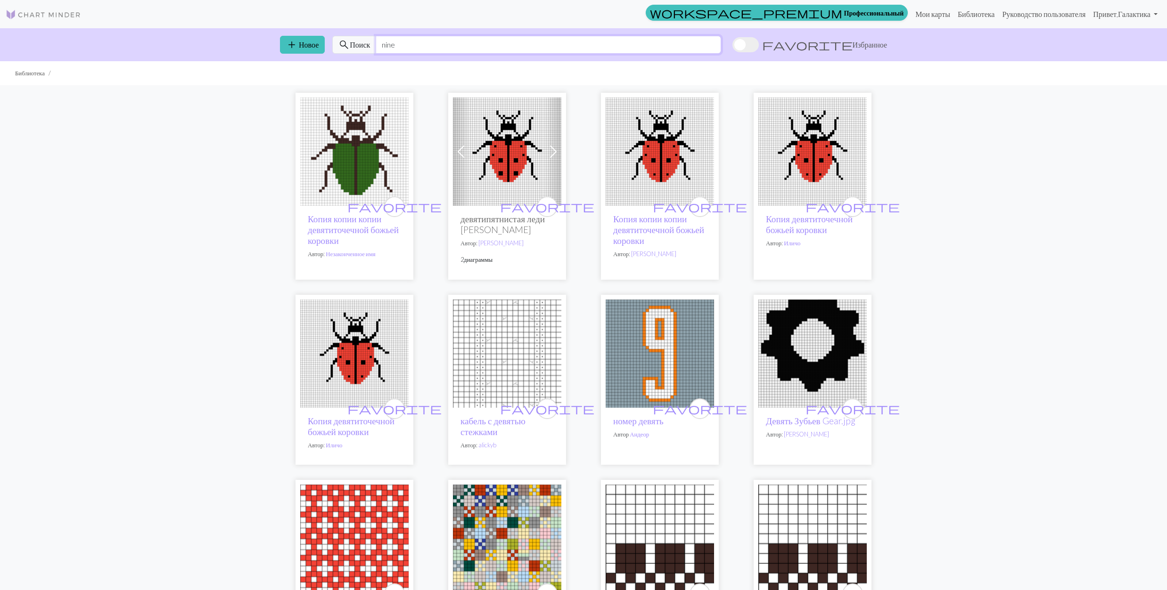
drag, startPoint x: 417, startPoint y: 41, endPoint x: 373, endPoint y: 42, distance: 44.3
click at [370, 42] on div "search Поиск nine" at bounding box center [526, 45] width 389 height 18
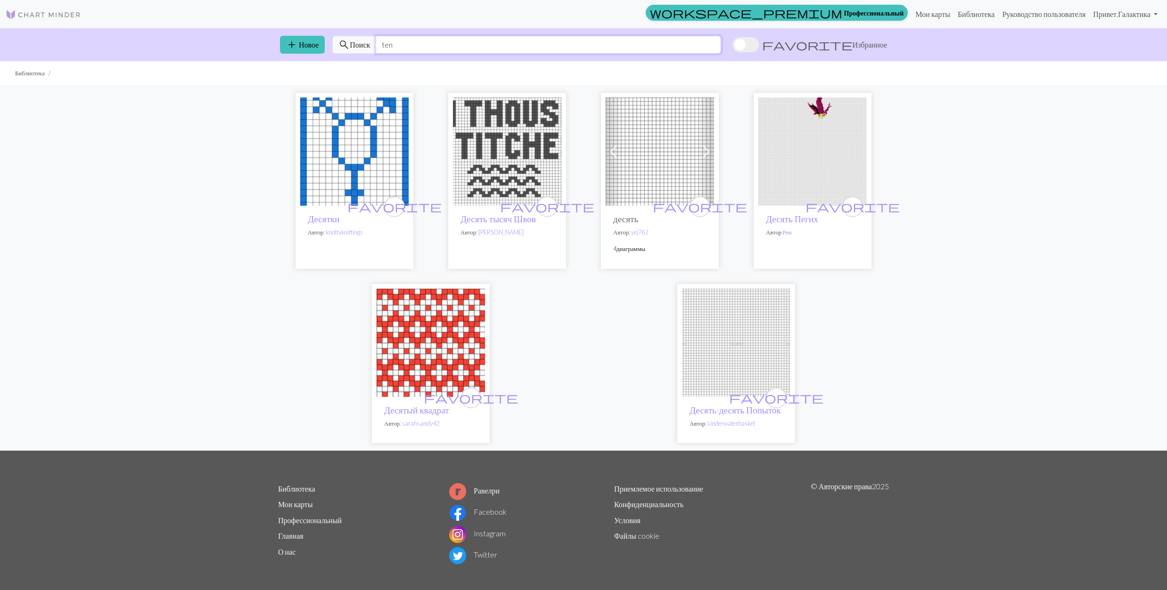
drag, startPoint x: 404, startPoint y: 46, endPoint x: 381, endPoint y: 47, distance: 23.6
click at [381, 47] on input "ten" at bounding box center [548, 45] width 345 height 18
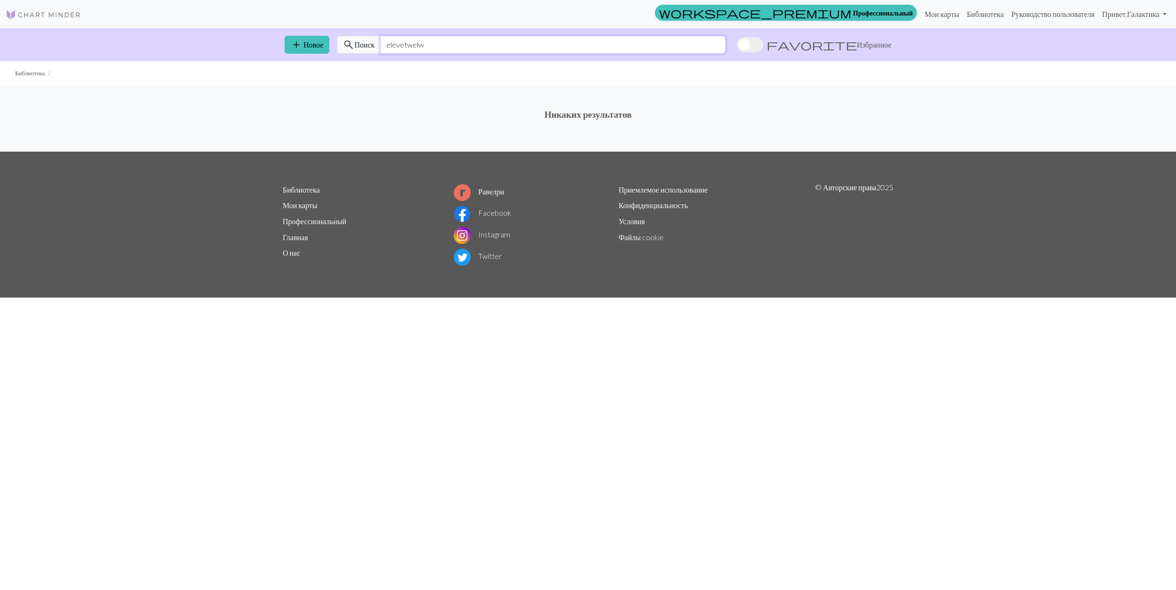
drag, startPoint x: 404, startPoint y: 42, endPoint x: 357, endPoint y: 51, distance: 48.3
click at [357, 51] on div "search [PERSON_NAME] elevetwelw" at bounding box center [531, 45] width 389 height 18
drag, startPoint x: 402, startPoint y: 43, endPoint x: 416, endPoint y: 40, distance: 13.6
click at [416, 40] on input "twelw" at bounding box center [552, 45] width 345 height 18
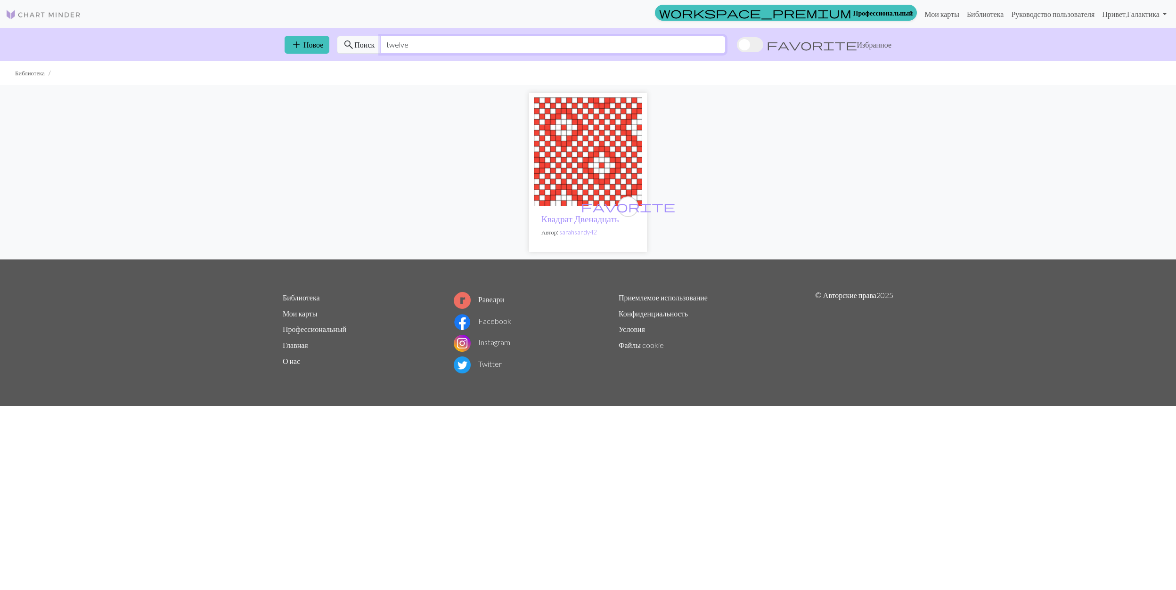
type input "twelve"
